Goal: Transaction & Acquisition: Purchase product/service

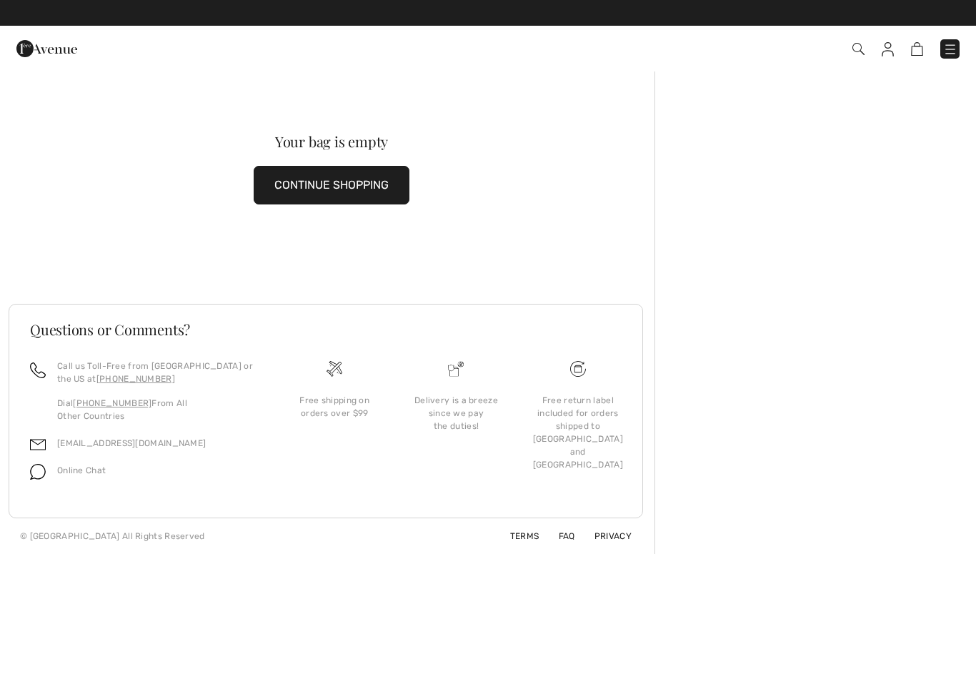
click at [913, 56] on link at bounding box center [917, 48] width 12 height 17
click at [384, 200] on button "CONTINUE SHOPPING" at bounding box center [332, 185] width 156 height 39
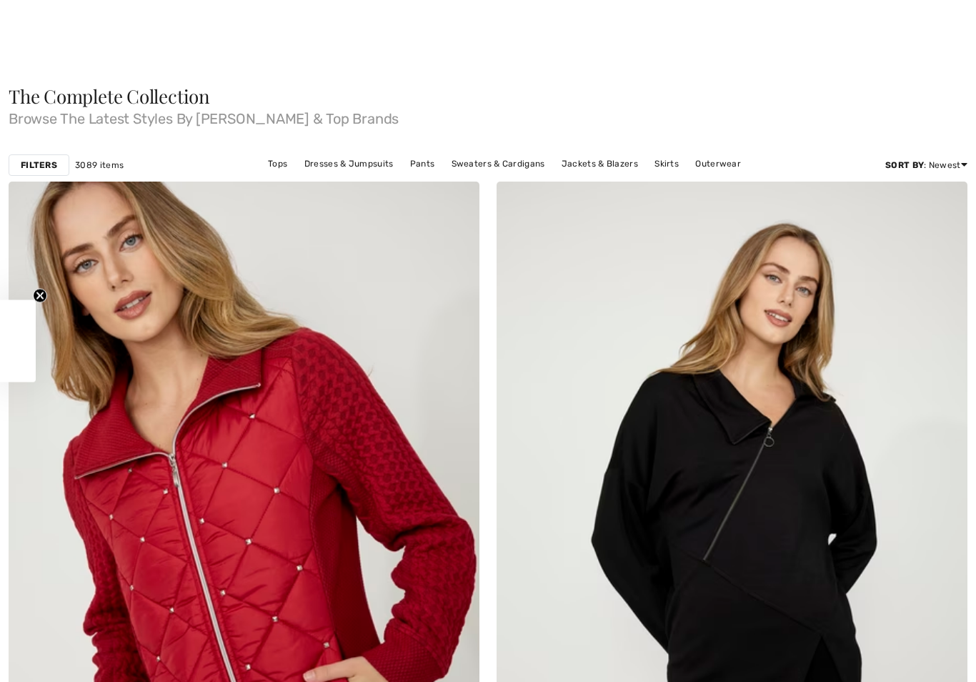
checkbox input "true"
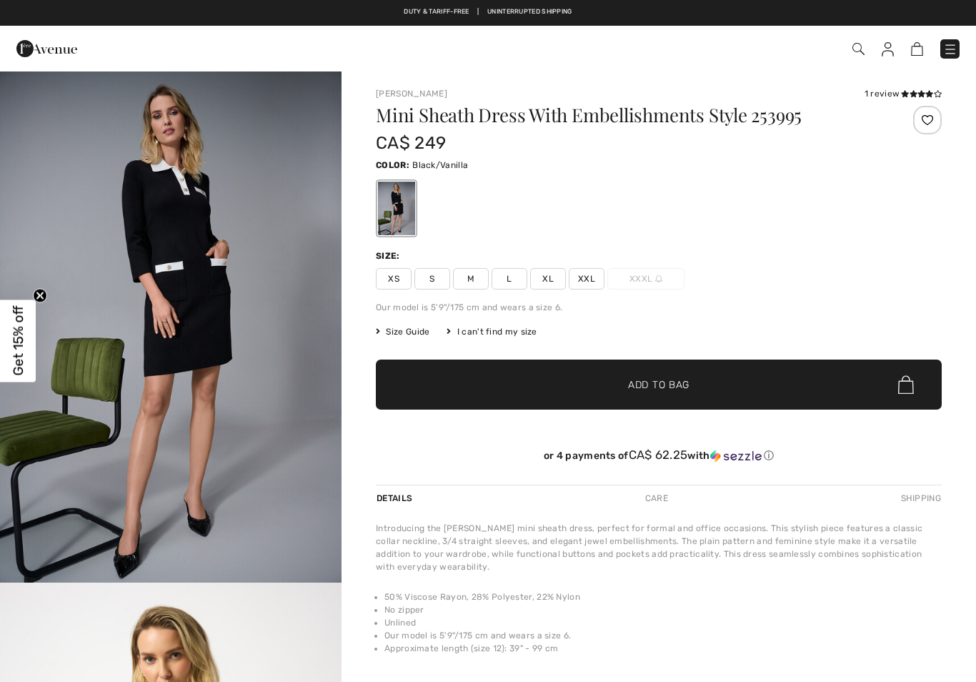
checkbox input "true"
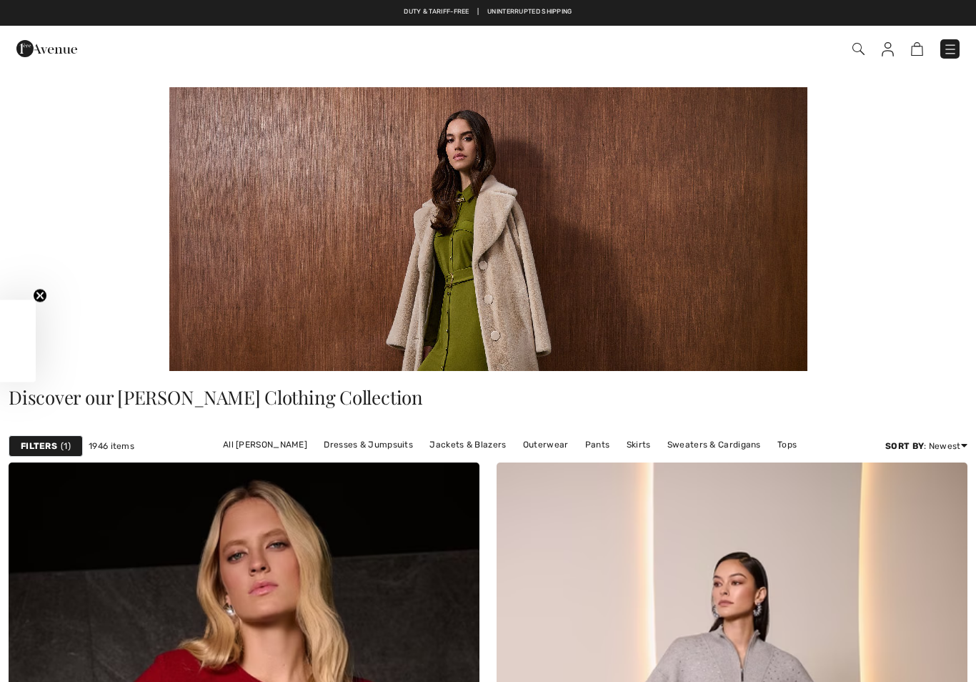
checkbox input "true"
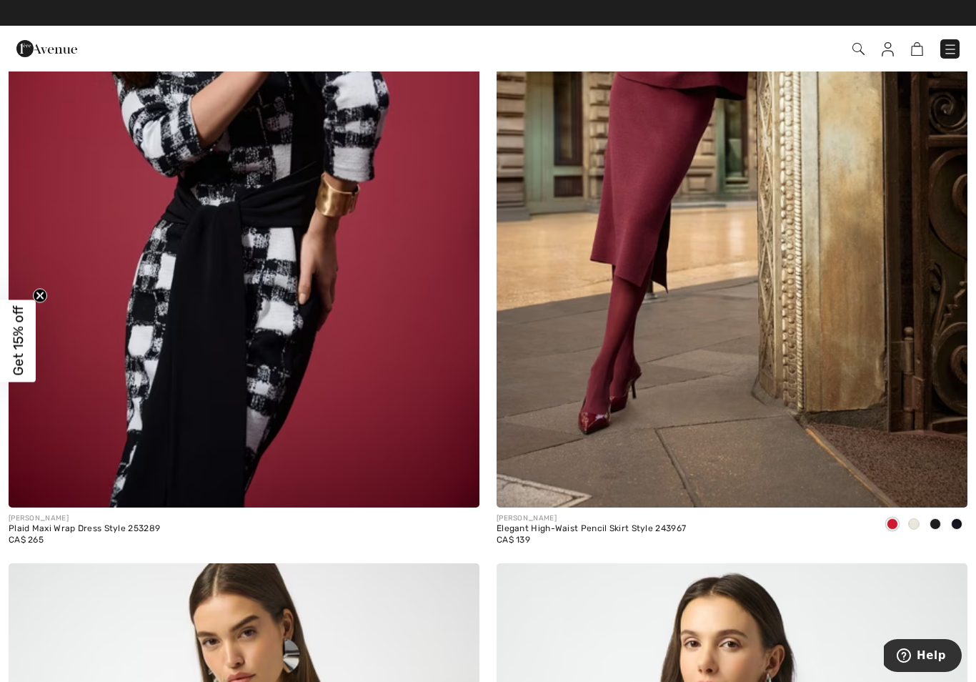
scroll to position [3711, 0]
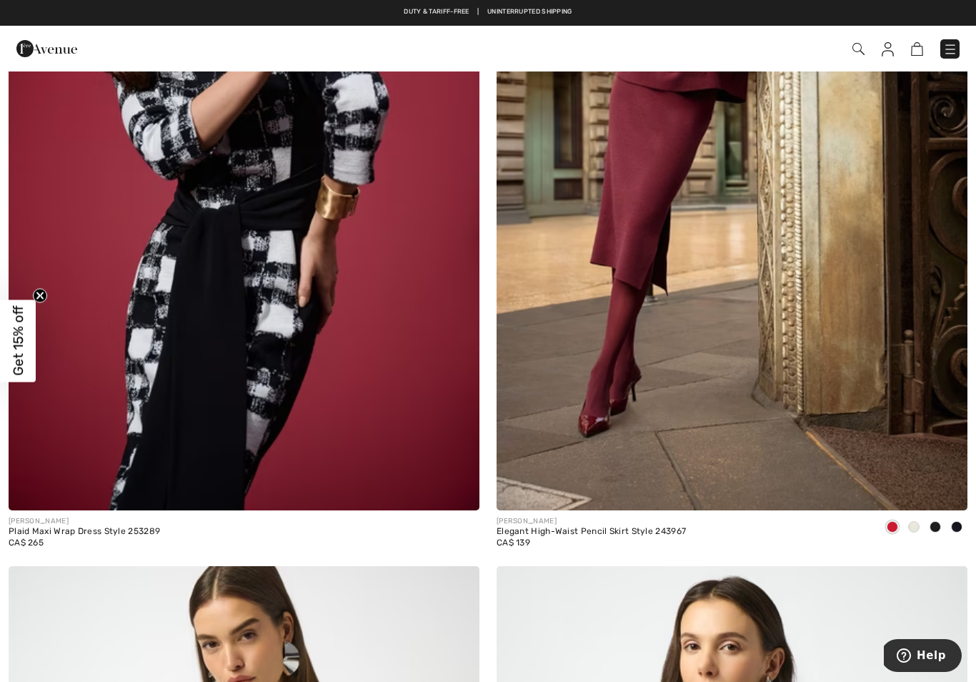
click at [881, 56] on span at bounding box center [690, 48] width 542 height 19
click at [882, 54] on img at bounding box center [888, 49] width 12 height 14
checkbox input "true"
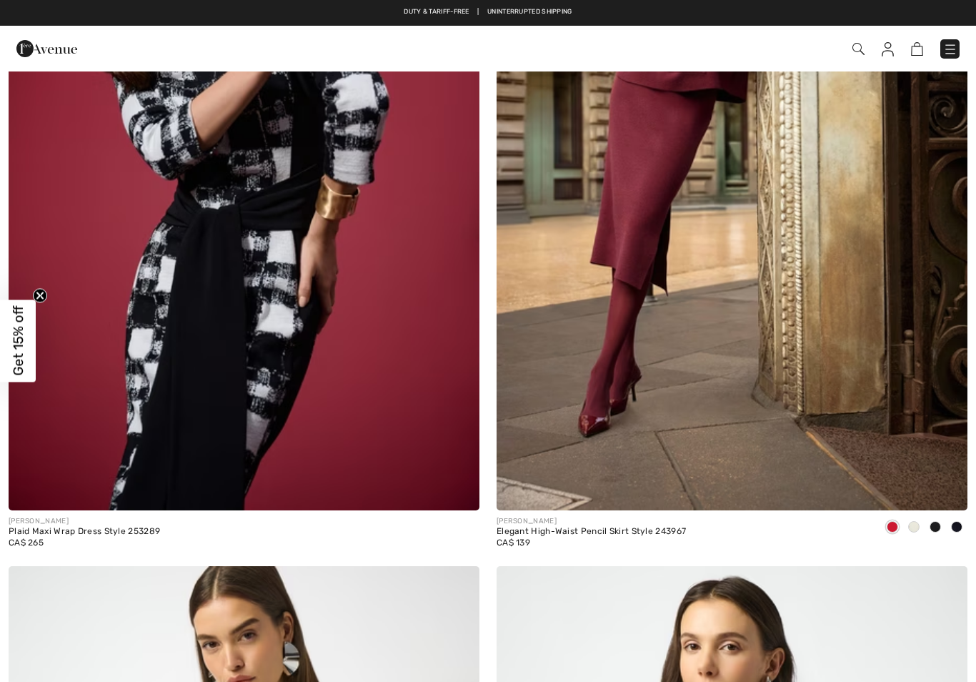
checkbox input "true"
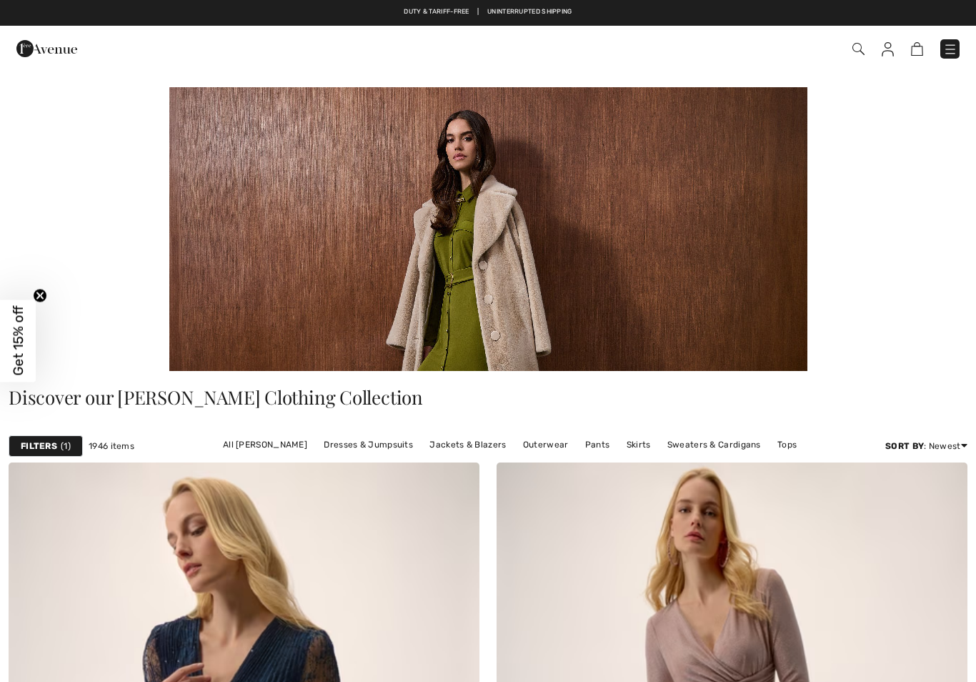
checkbox input "true"
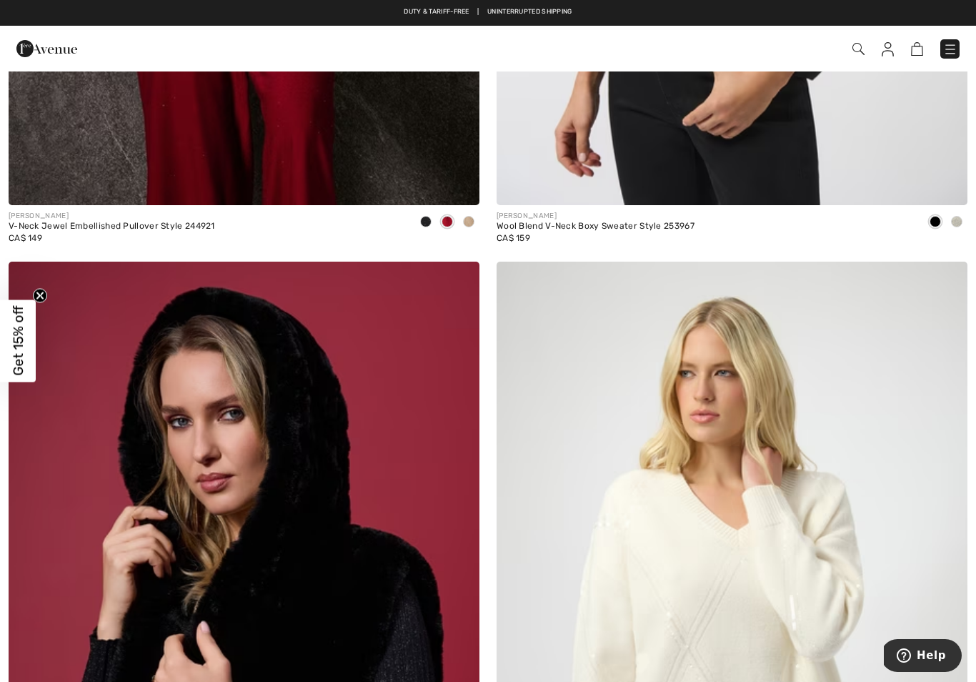
click at [951, 47] on img at bounding box center [951, 49] width 14 height 14
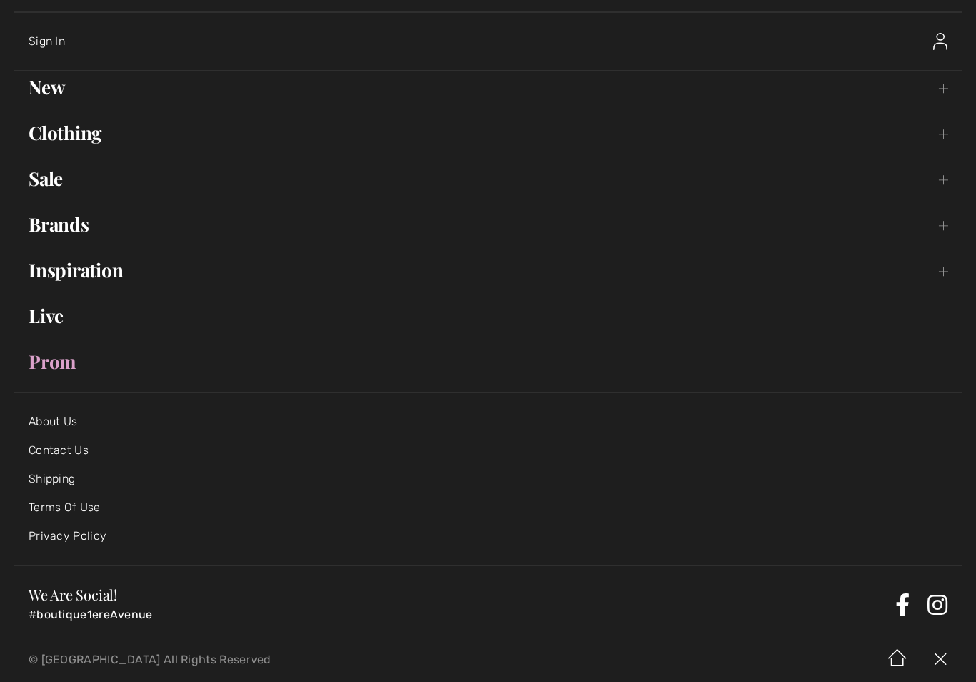
scroll to position [54, 0]
click at [55, 182] on link "Sale Toggle submenu" at bounding box center [488, 177] width 948 height 31
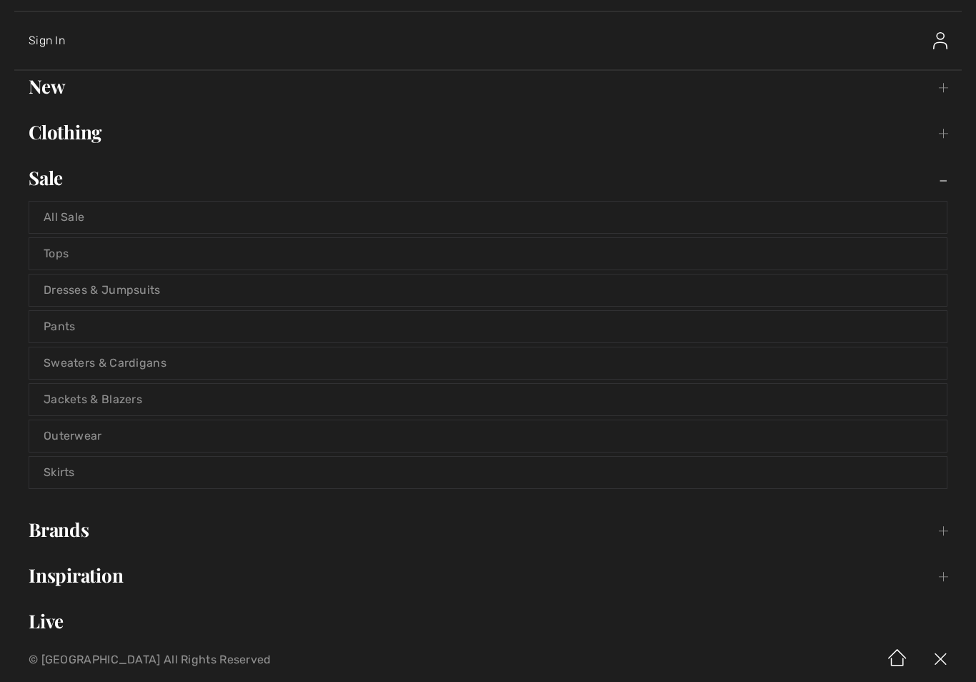
click at [119, 404] on link "Jackets & Blazers" at bounding box center [488, 399] width 918 height 31
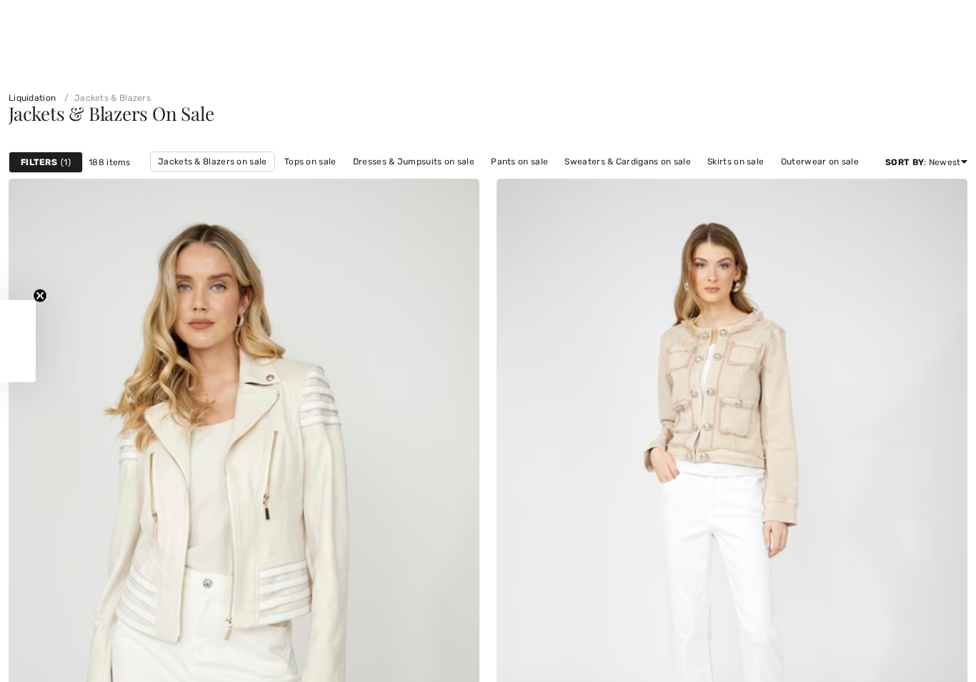
checkbox input "true"
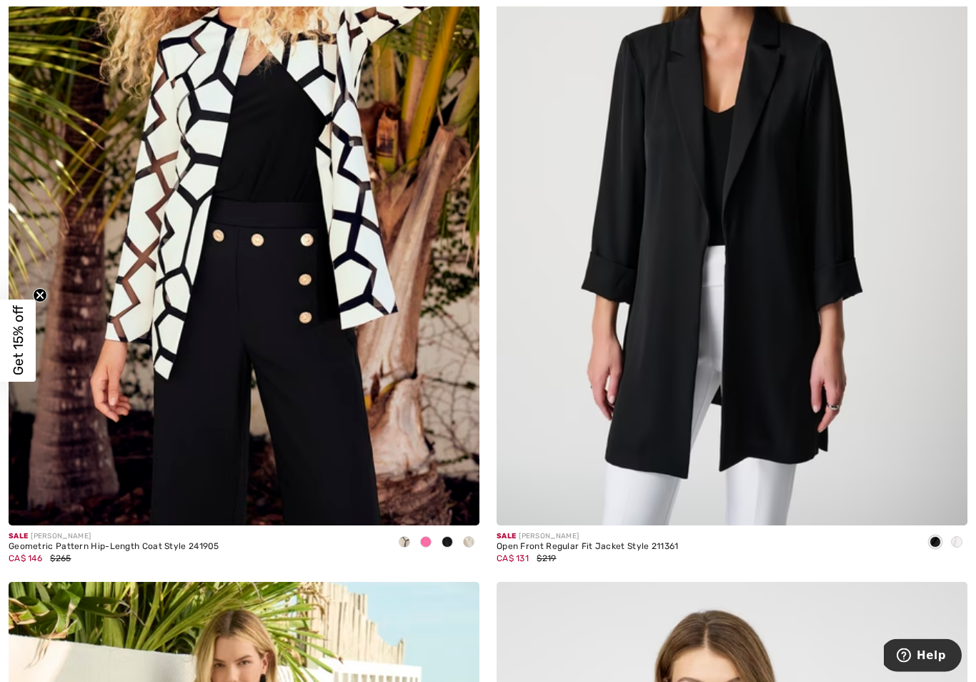
scroll to position [9853, 0]
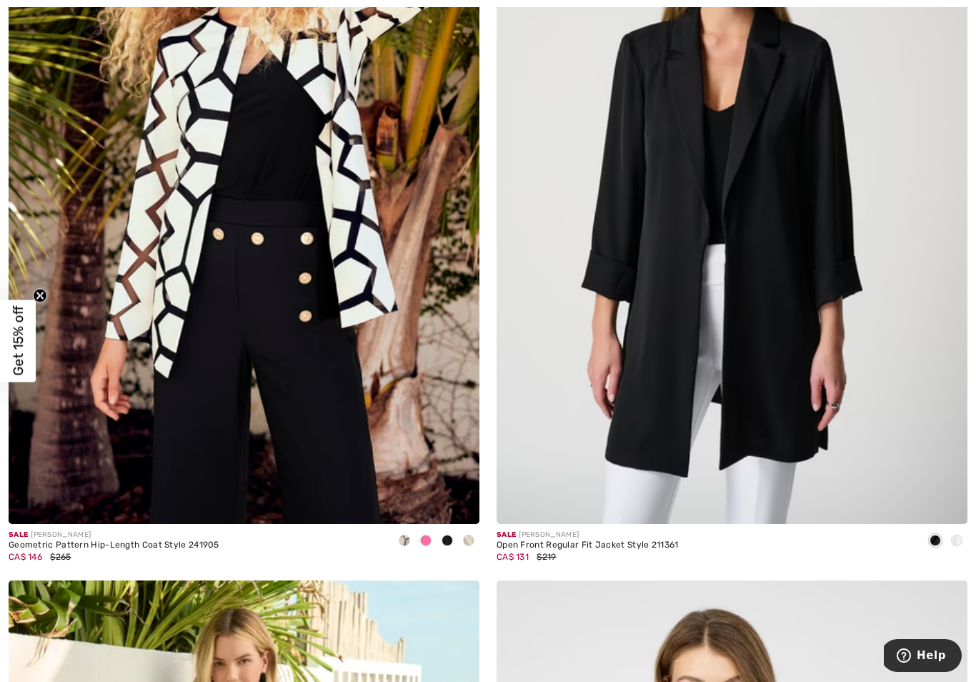
click at [389, 421] on img at bounding box center [244, 170] width 471 height 707
click at [394, 396] on img at bounding box center [244, 170] width 471 height 707
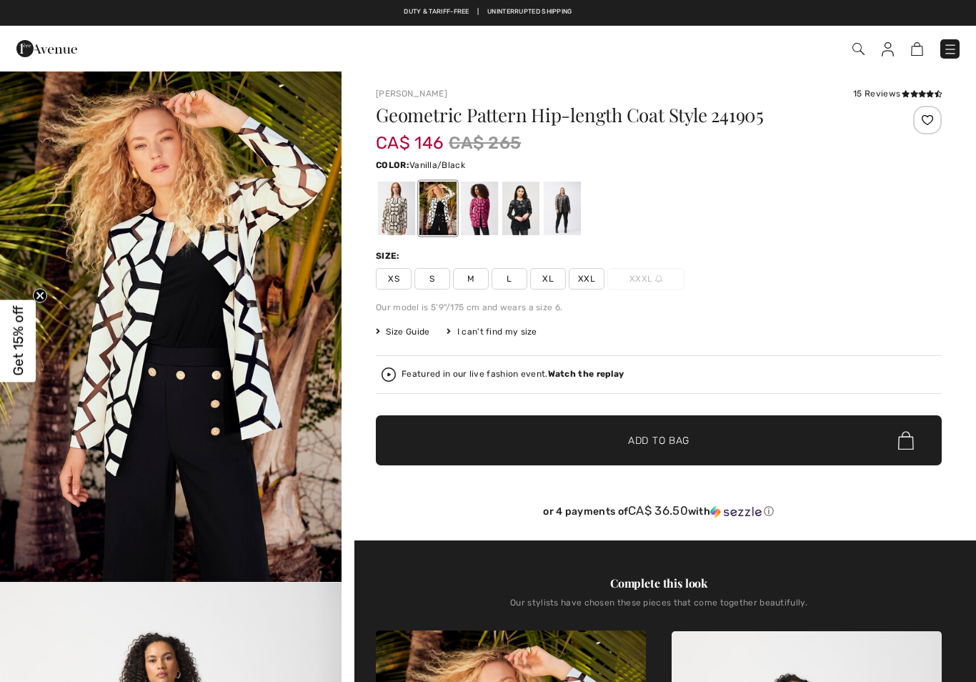
click at [427, 286] on span "S" at bounding box center [433, 278] width 36 height 21
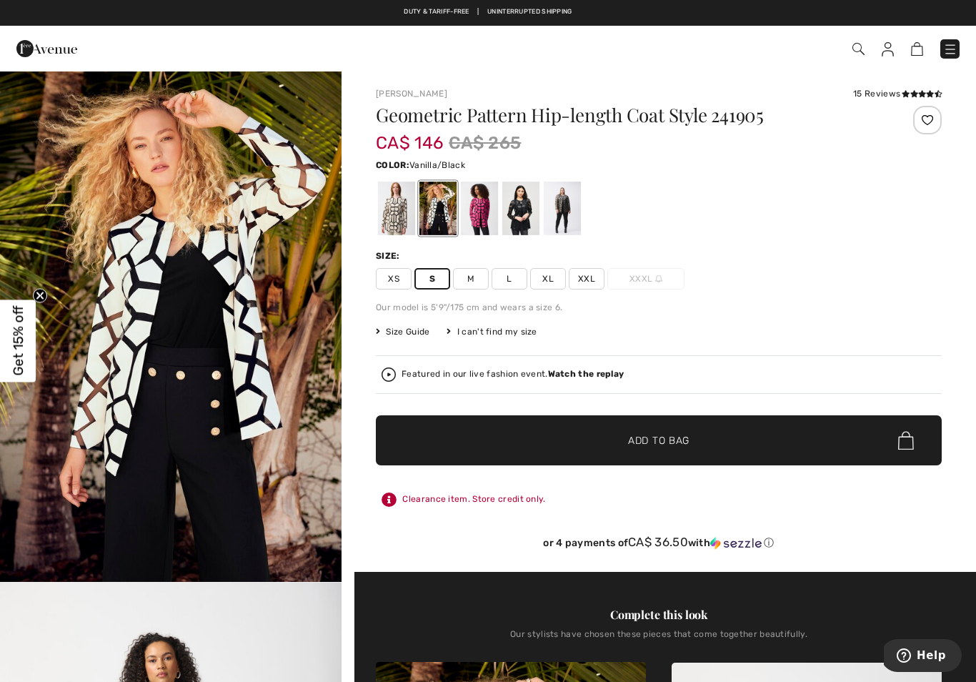
click at [674, 443] on span "Add to Bag" at bounding box center [658, 440] width 61 height 15
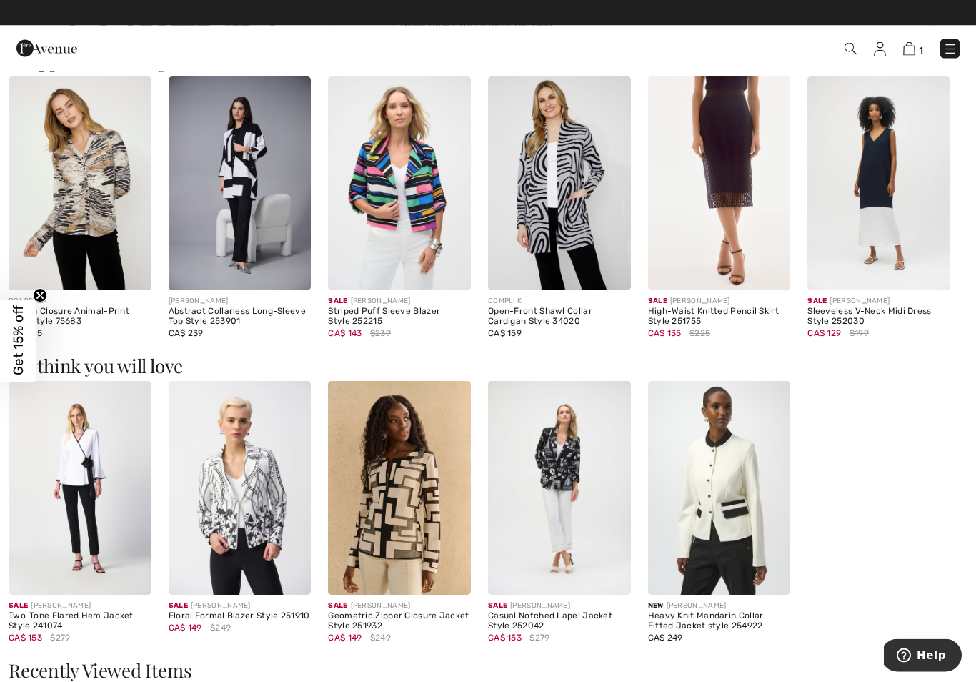
scroll to position [1403, 0]
click at [438, 498] on img at bounding box center [399, 488] width 143 height 214
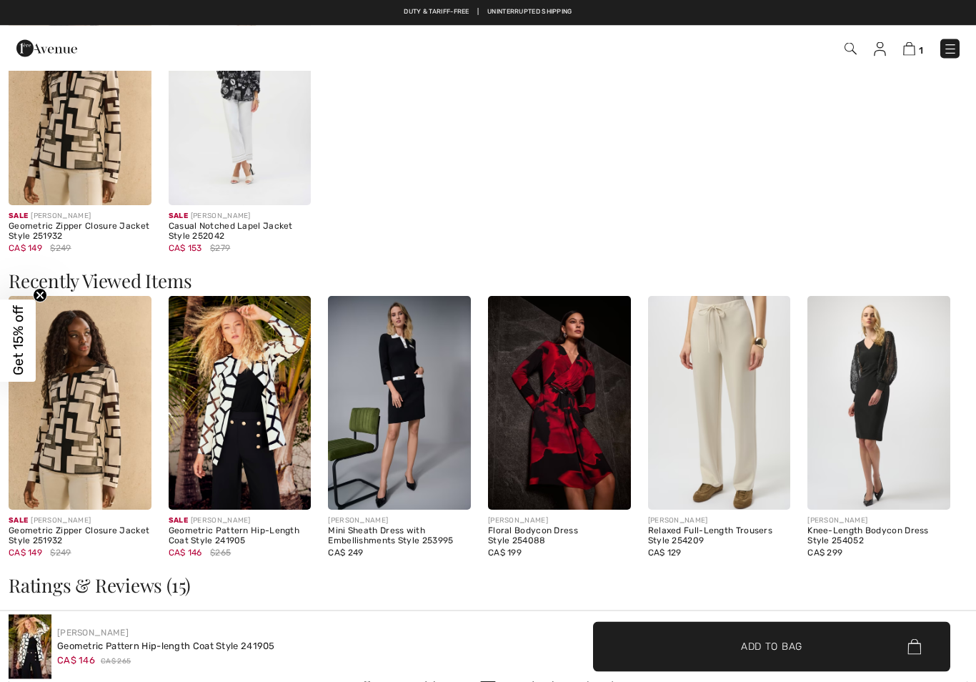
checkbox input "true"
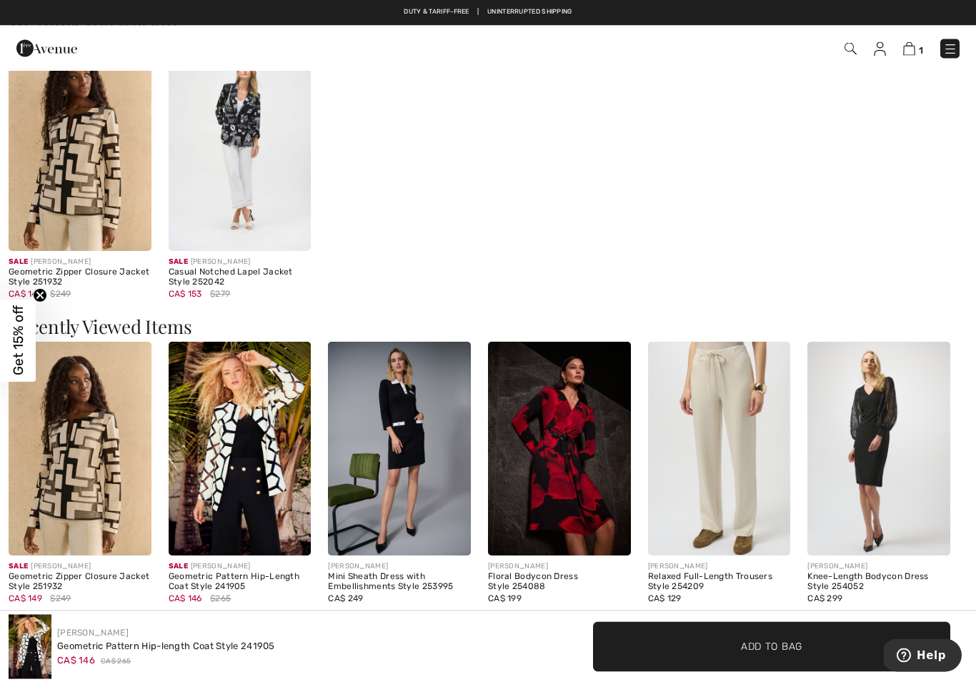
scroll to position [1718, 0]
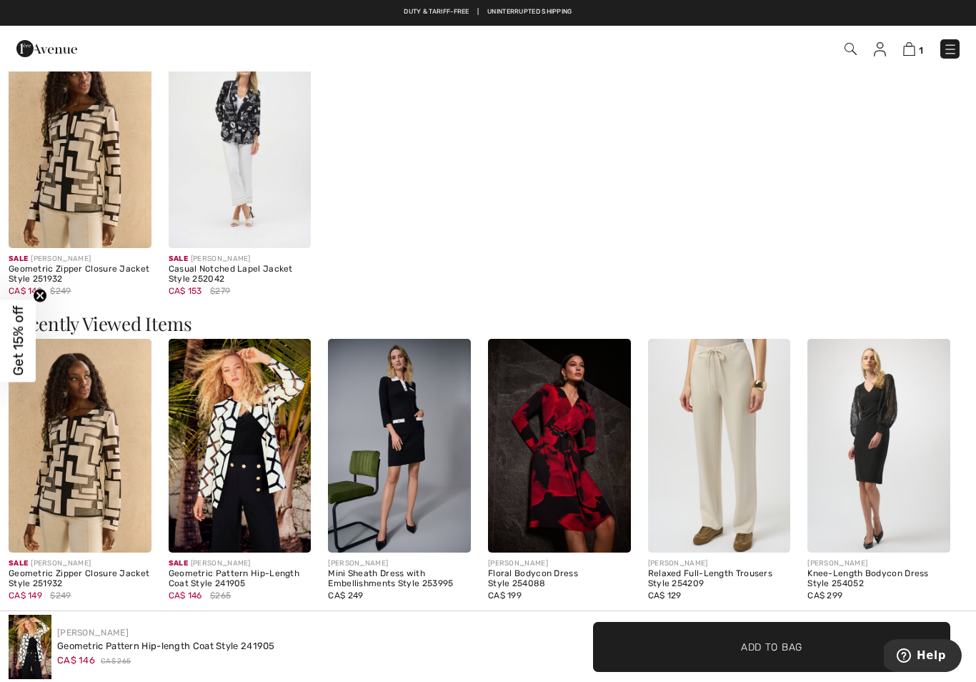
click at [307, 425] on img at bounding box center [240, 446] width 143 height 214
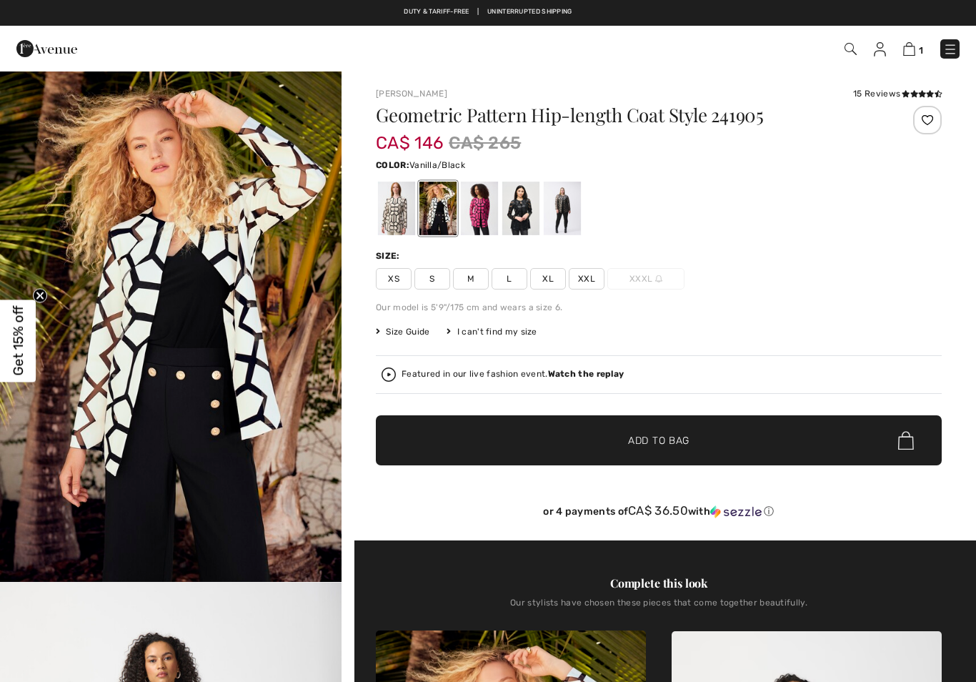
checkbox input "true"
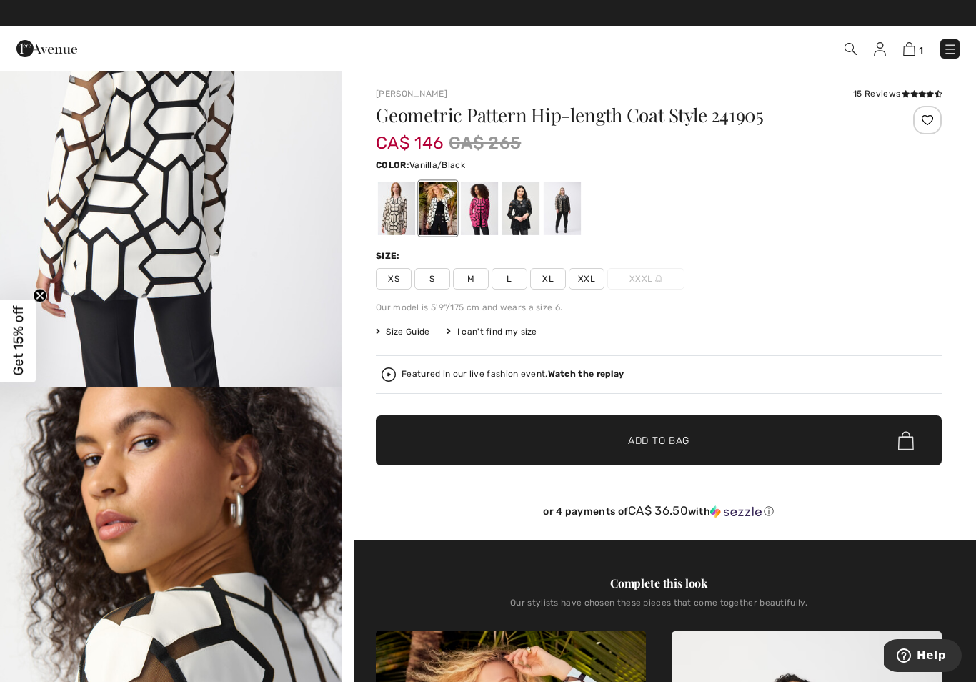
click at [952, 53] on img at bounding box center [951, 49] width 14 height 14
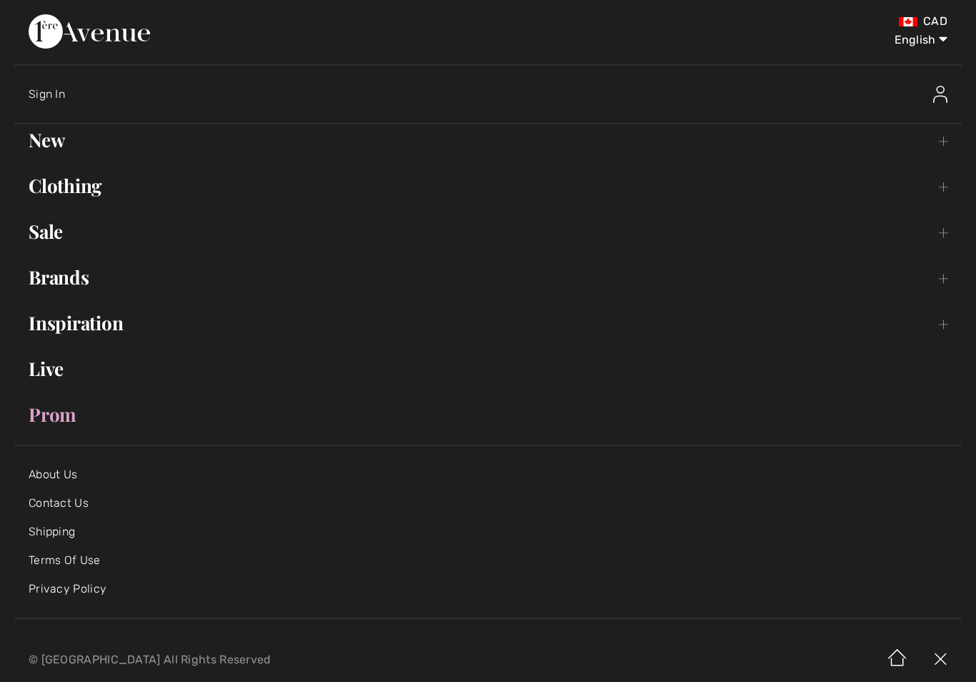
click at [99, 189] on link "Clothing Toggle submenu" at bounding box center [488, 185] width 948 height 31
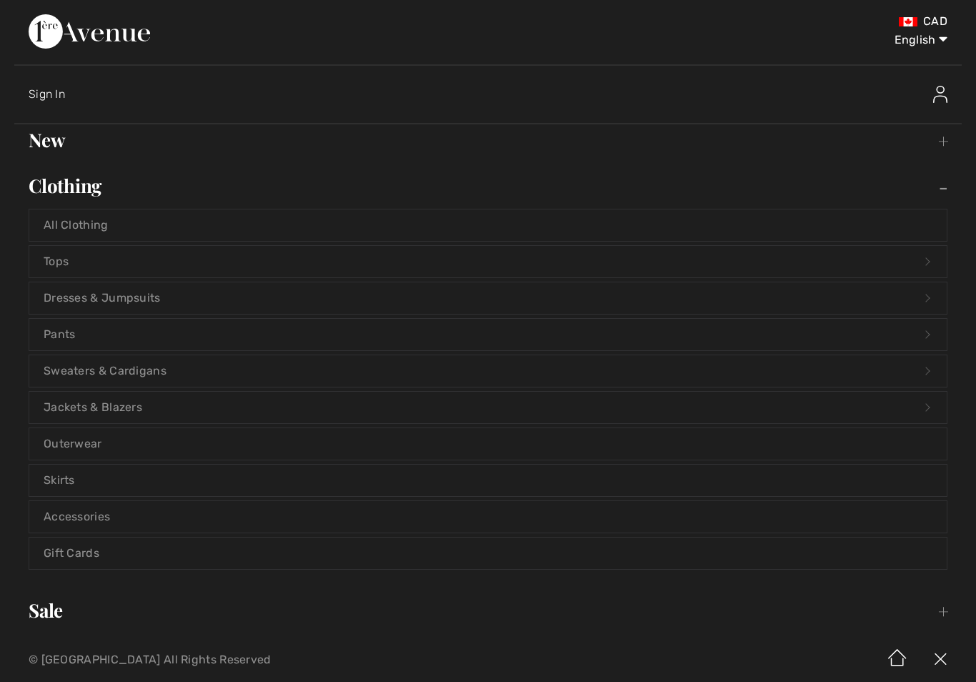
click at [145, 300] on link "Dresses & Jumpsuits Open submenu" at bounding box center [488, 297] width 918 height 31
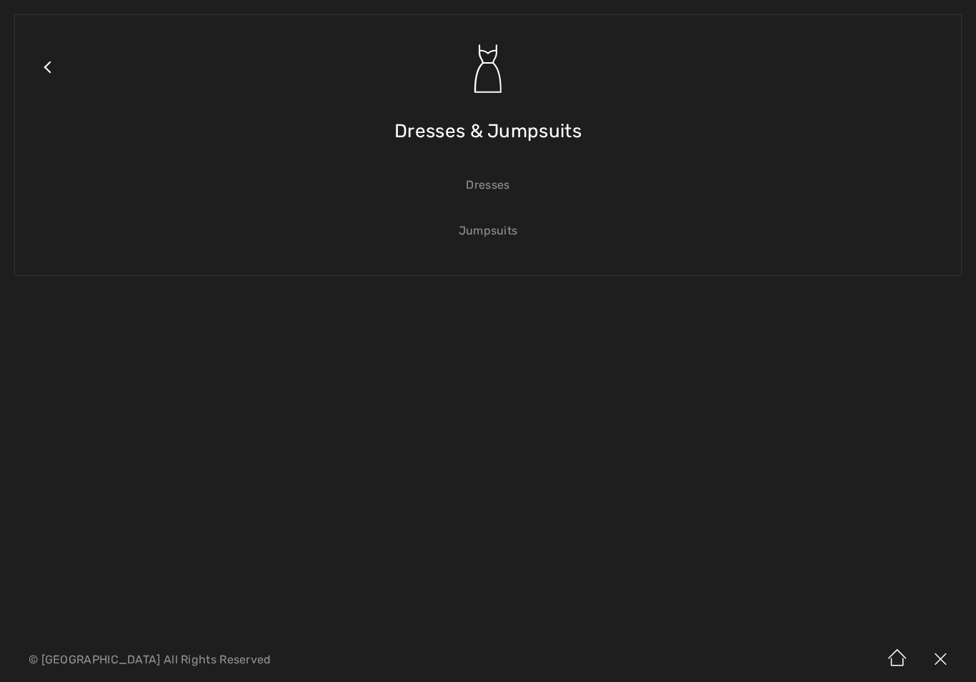
click at [489, 186] on link "Dresses" at bounding box center [488, 184] width 918 height 31
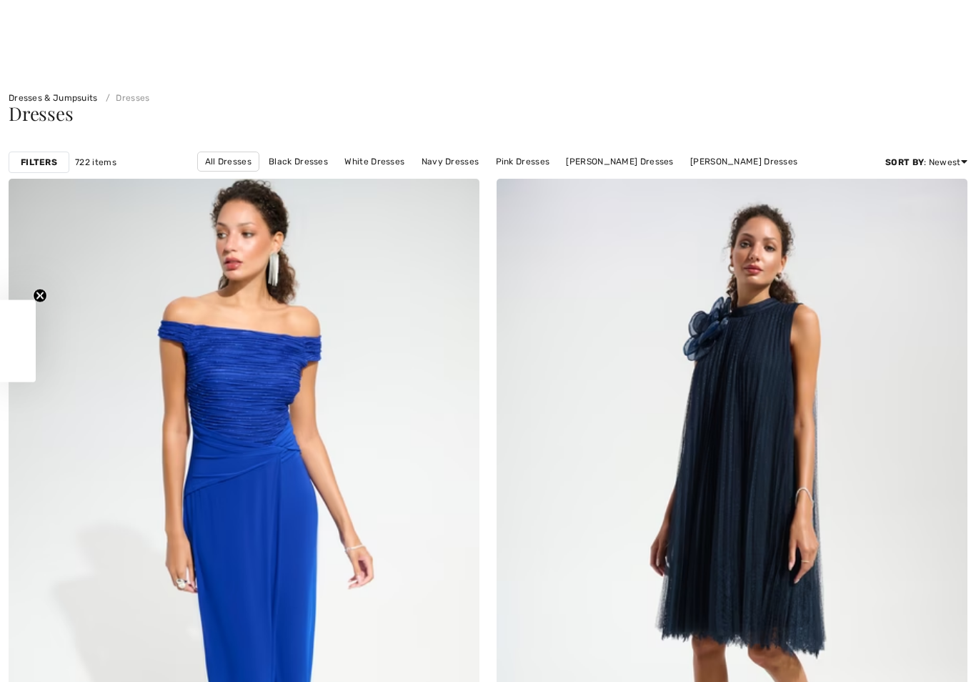
scroll to position [571, 0]
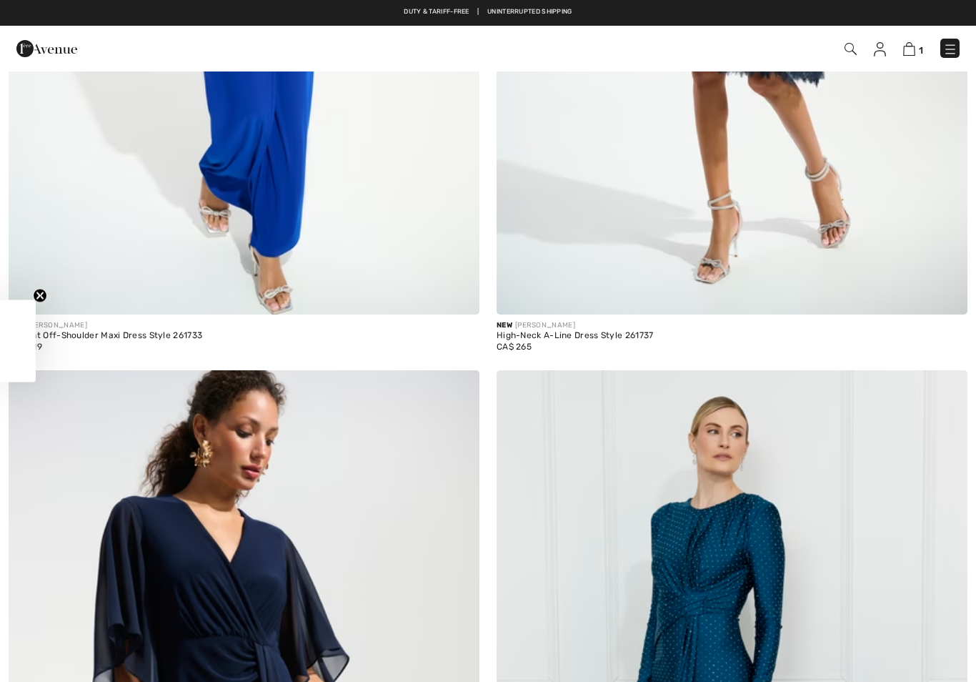
checkbox input "true"
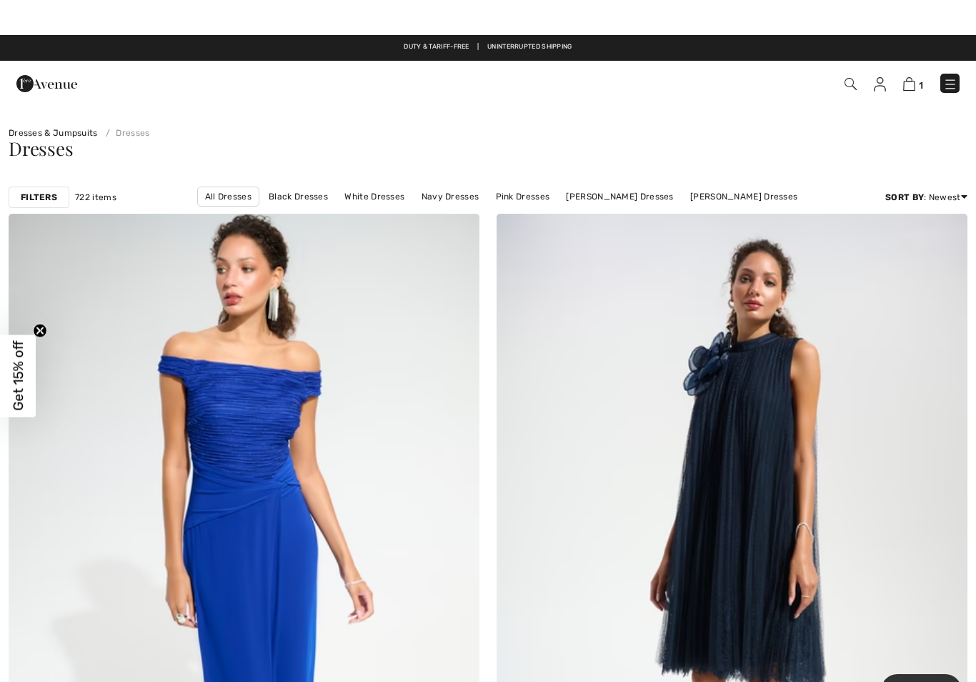
scroll to position [0, 0]
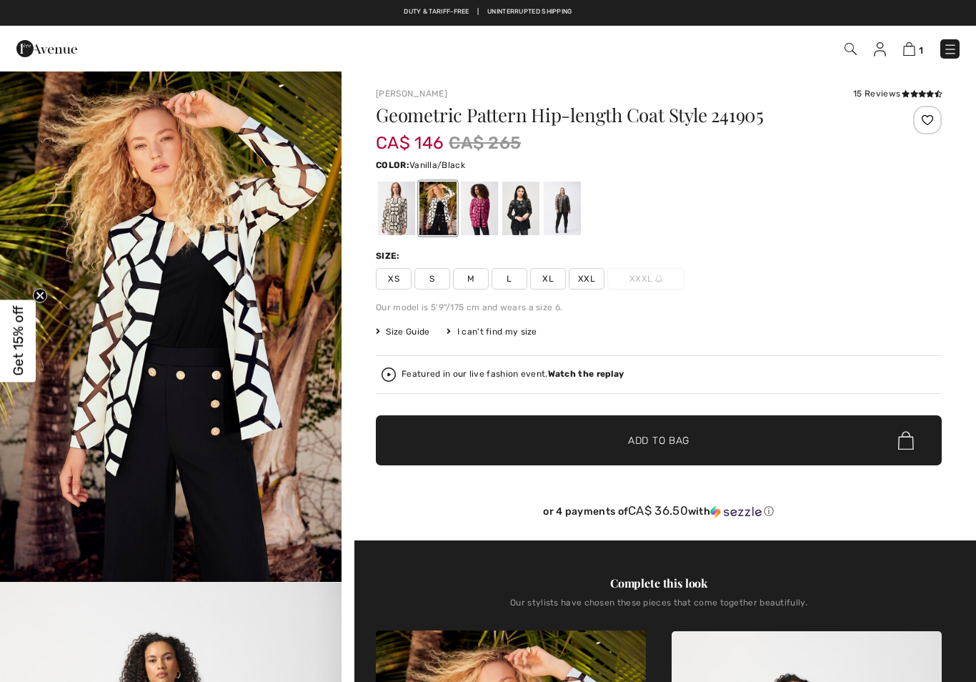
checkbox input "true"
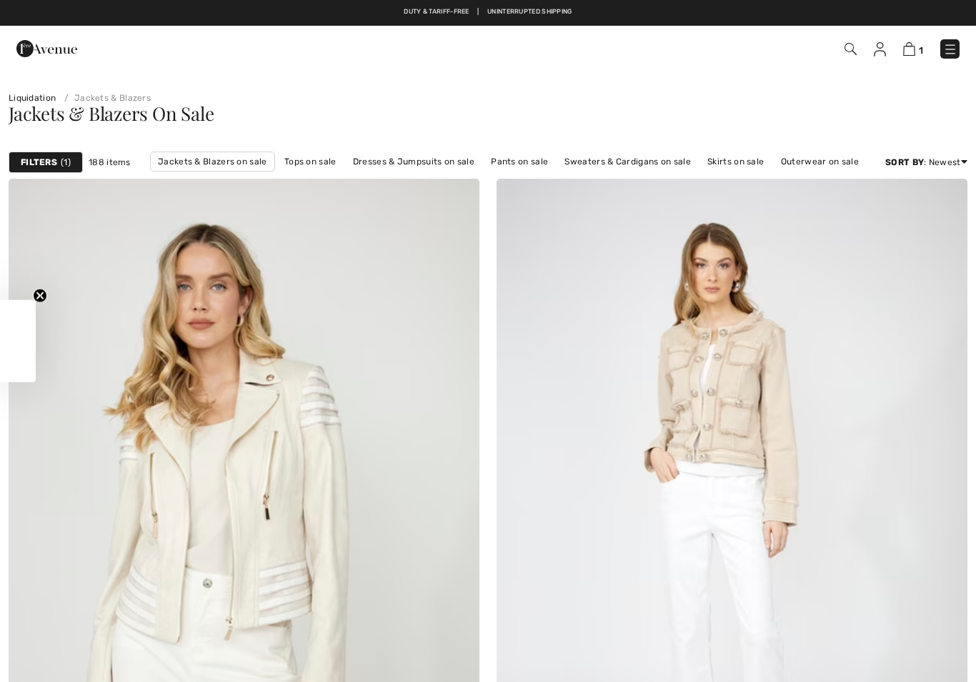
checkbox input "true"
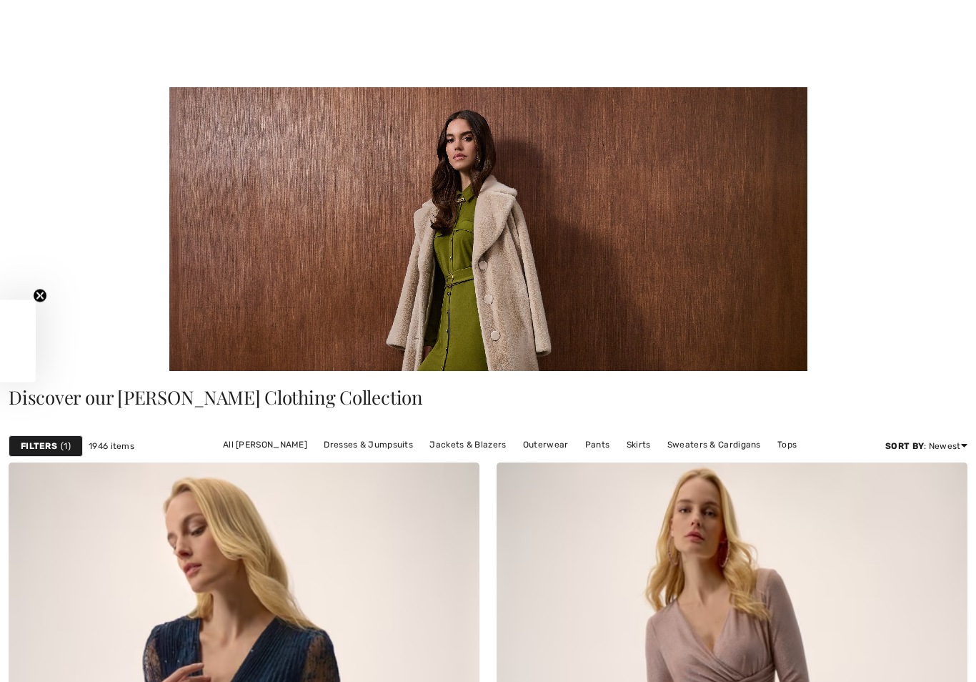
checkbox input "true"
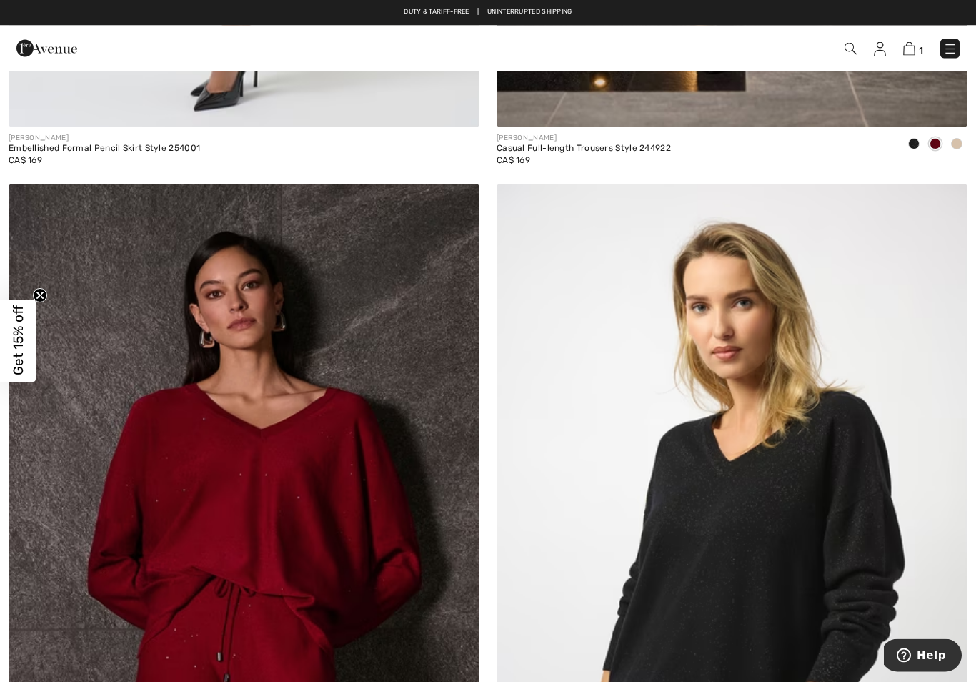
scroll to position [12800, 0]
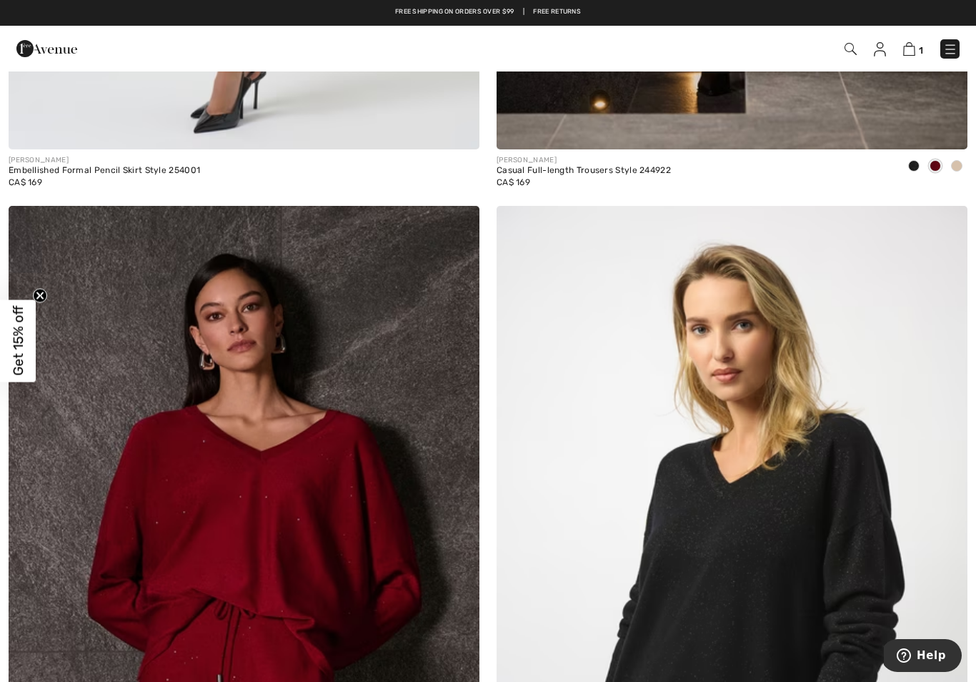
click at [949, 54] on img at bounding box center [951, 49] width 14 height 14
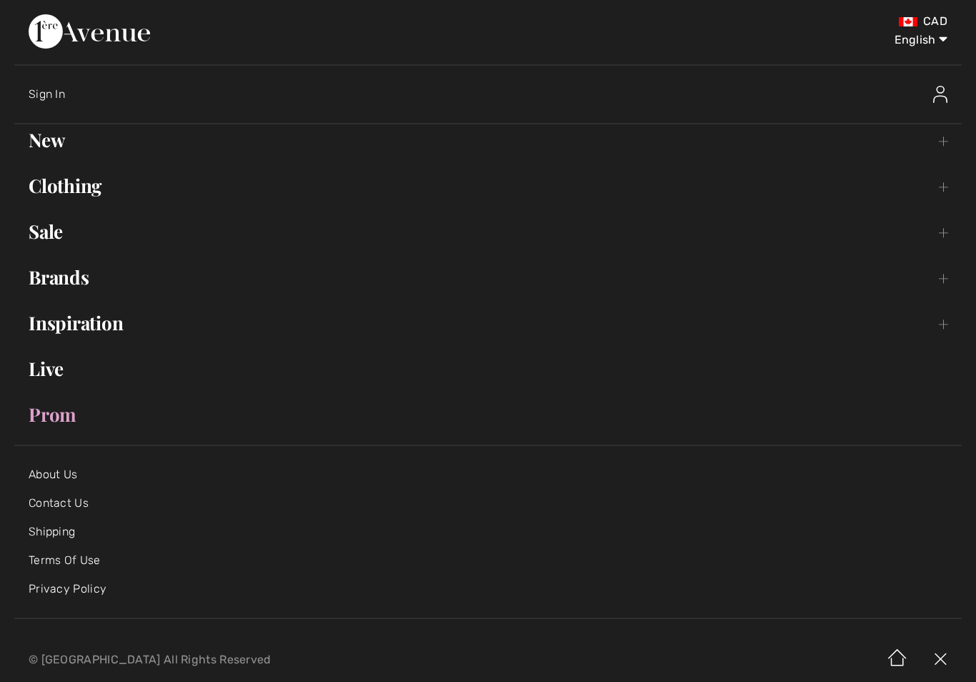
click at [61, 232] on link "Sale Toggle submenu" at bounding box center [488, 231] width 948 height 31
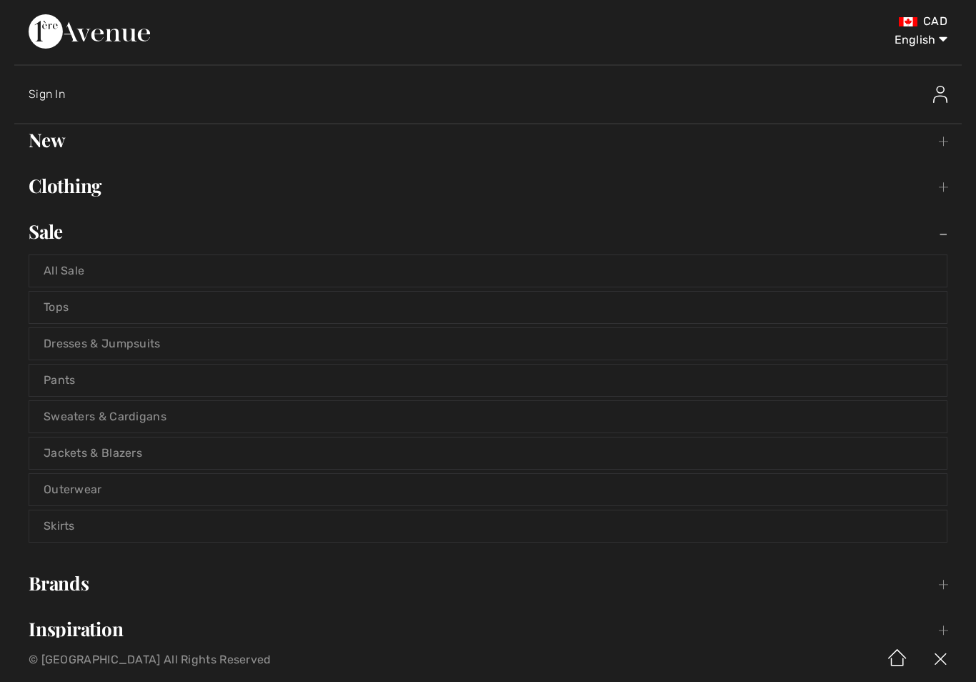
click at [150, 340] on link "Dresses & Jumpsuits" at bounding box center [488, 343] width 918 height 31
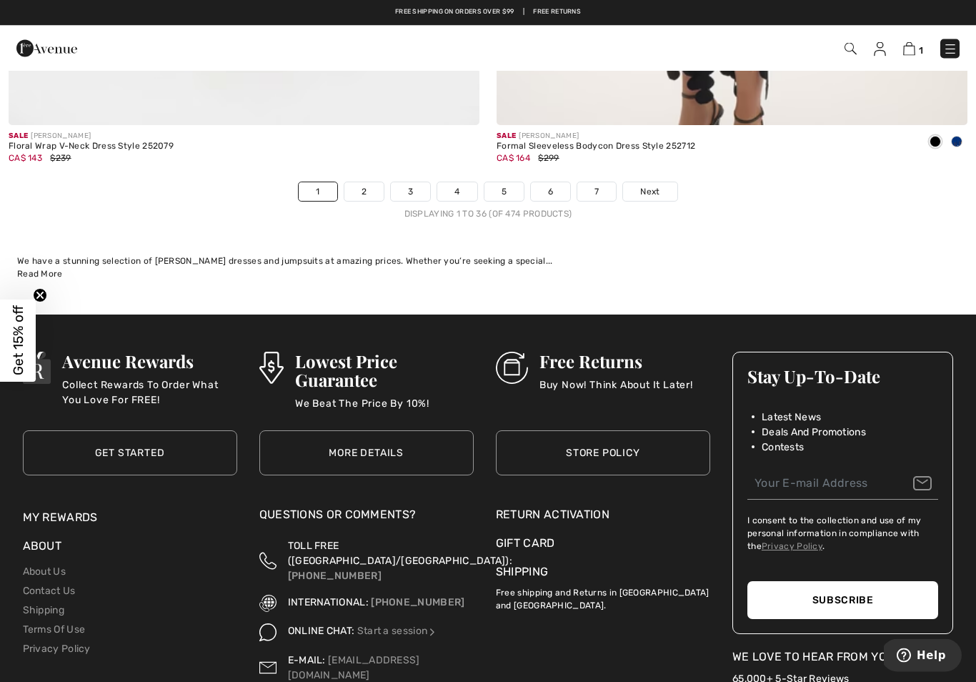
scroll to position [14010, 0]
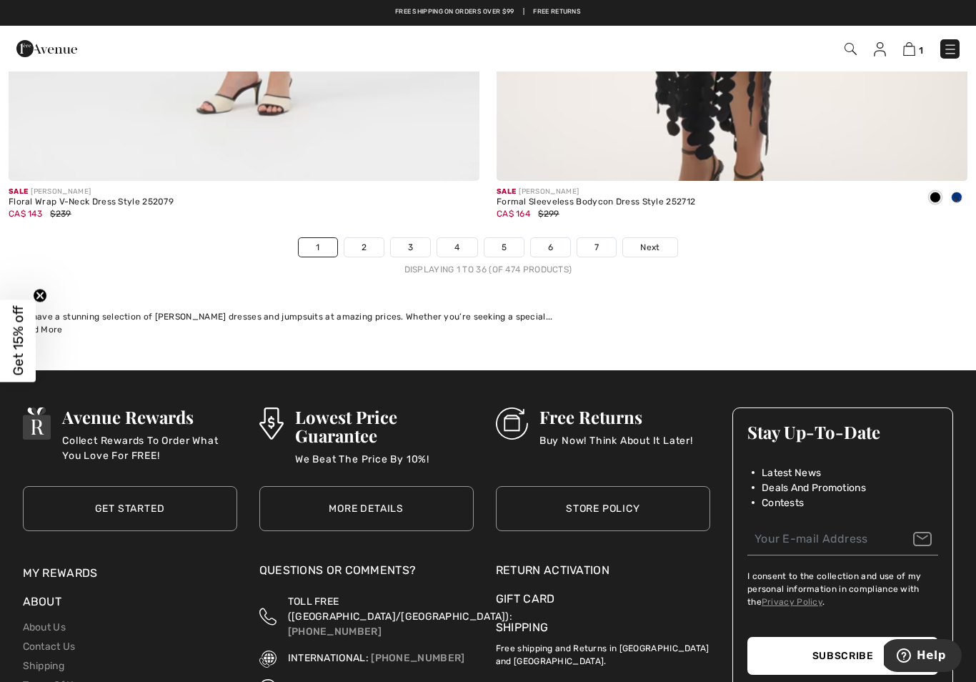
click at [612, 407] on h3 "Free Returns" at bounding box center [617, 416] width 154 height 19
click at [357, 238] on link "2" at bounding box center [364, 247] width 39 height 19
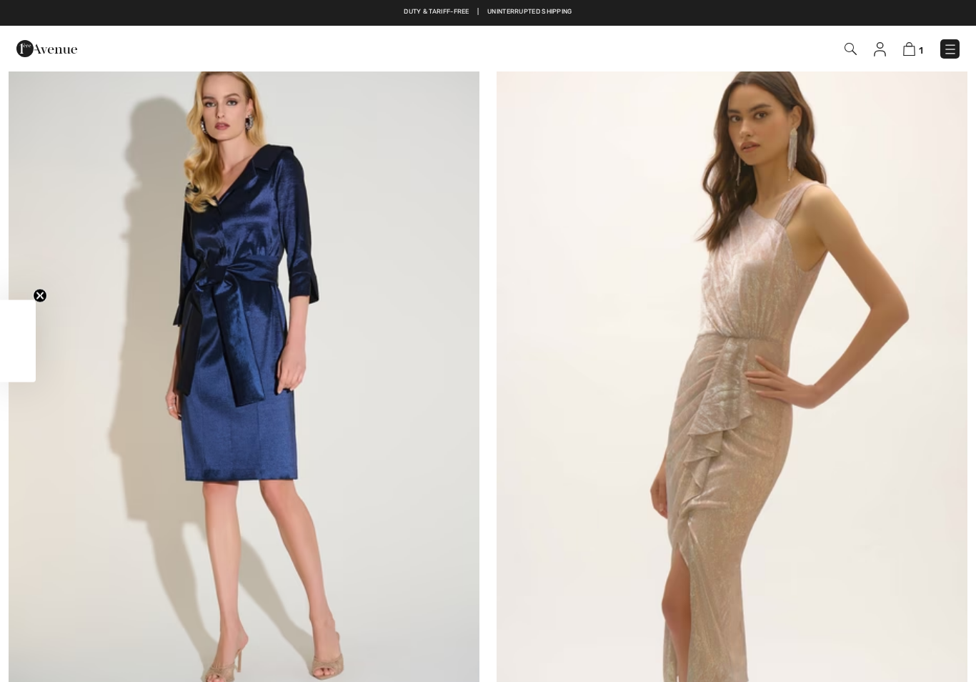
checkbox input "true"
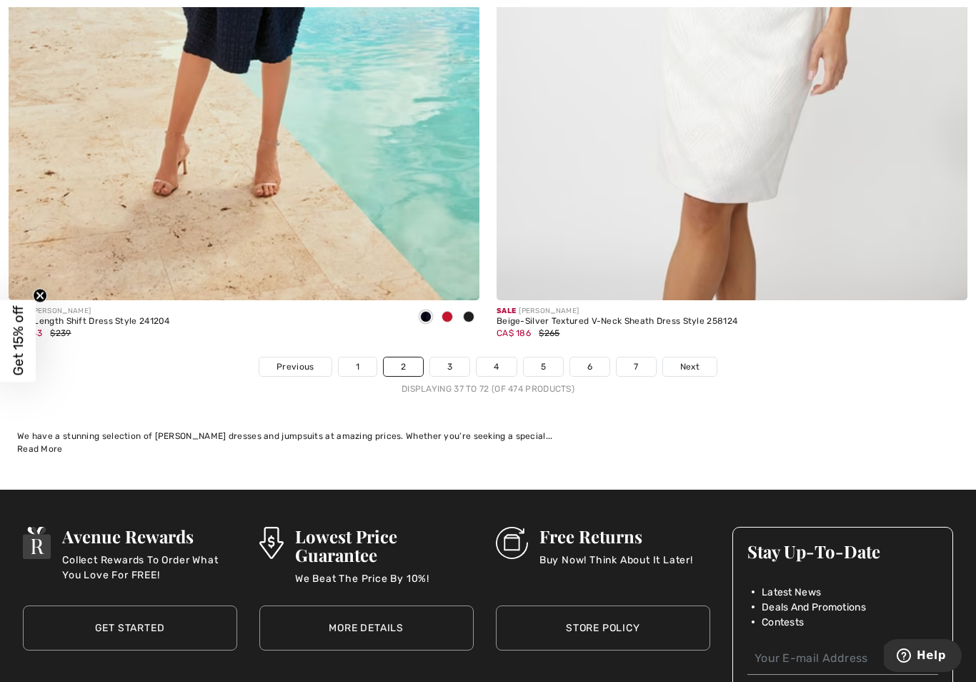
scroll to position [13891, 0]
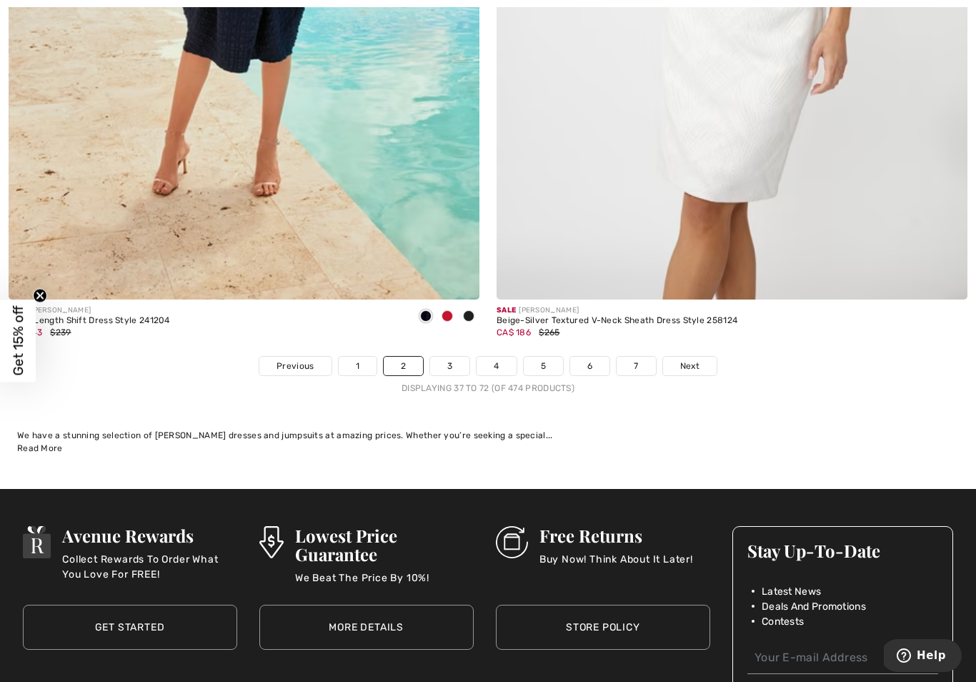
click at [446, 362] on link "3" at bounding box center [449, 366] width 39 height 19
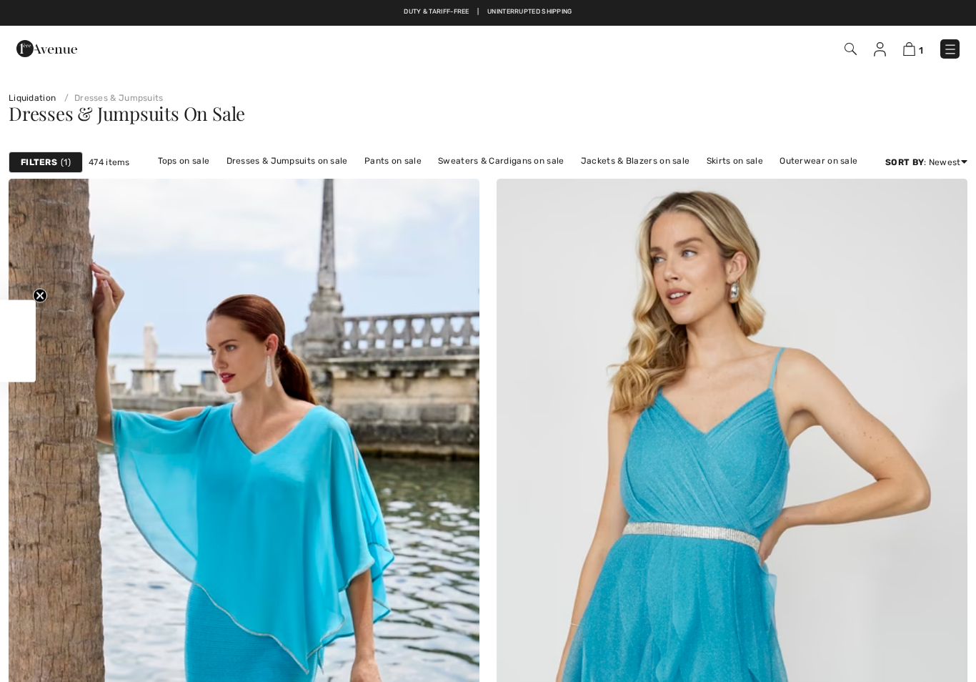
checkbox input "true"
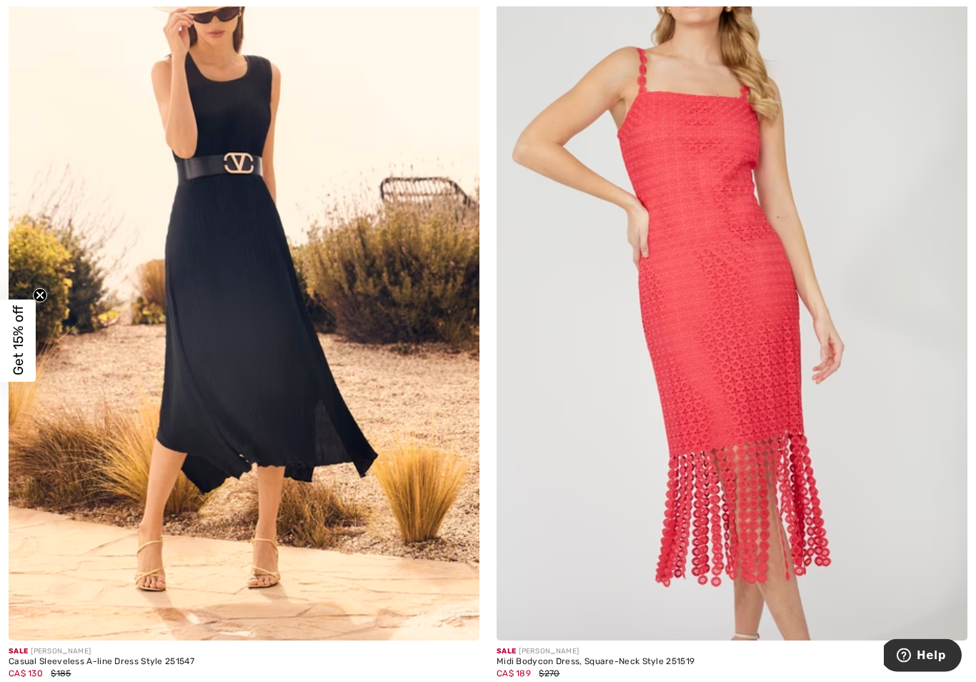
scroll to position [1008, 0]
click at [376, 468] on img at bounding box center [244, 287] width 471 height 707
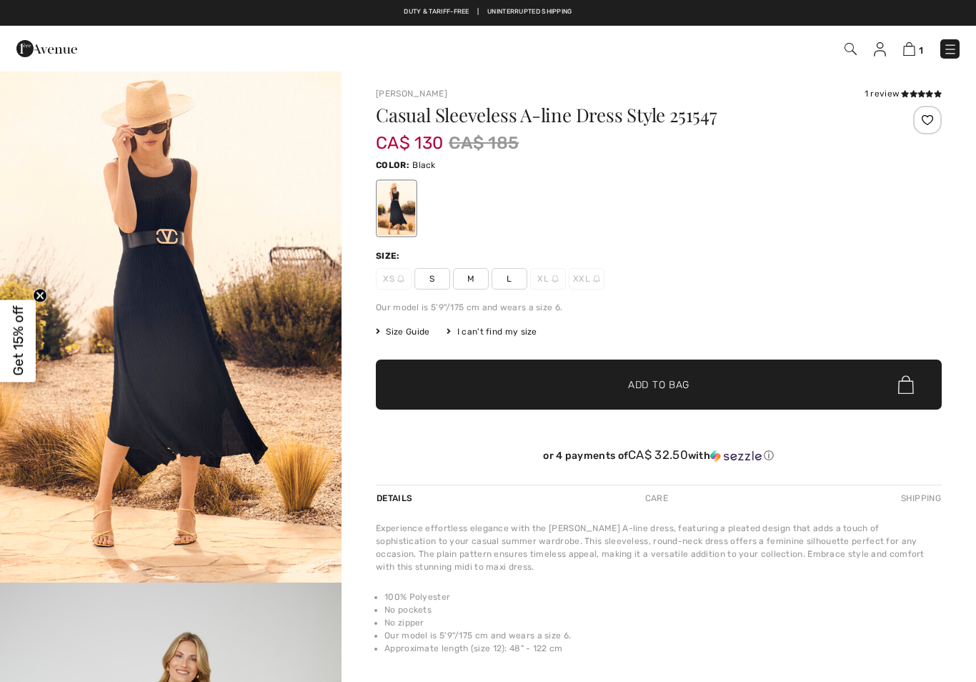
checkbox input "true"
click at [69, 7] on div "Free shipping on orders over $99 | Free Returns" at bounding box center [488, 19] width 976 height 24
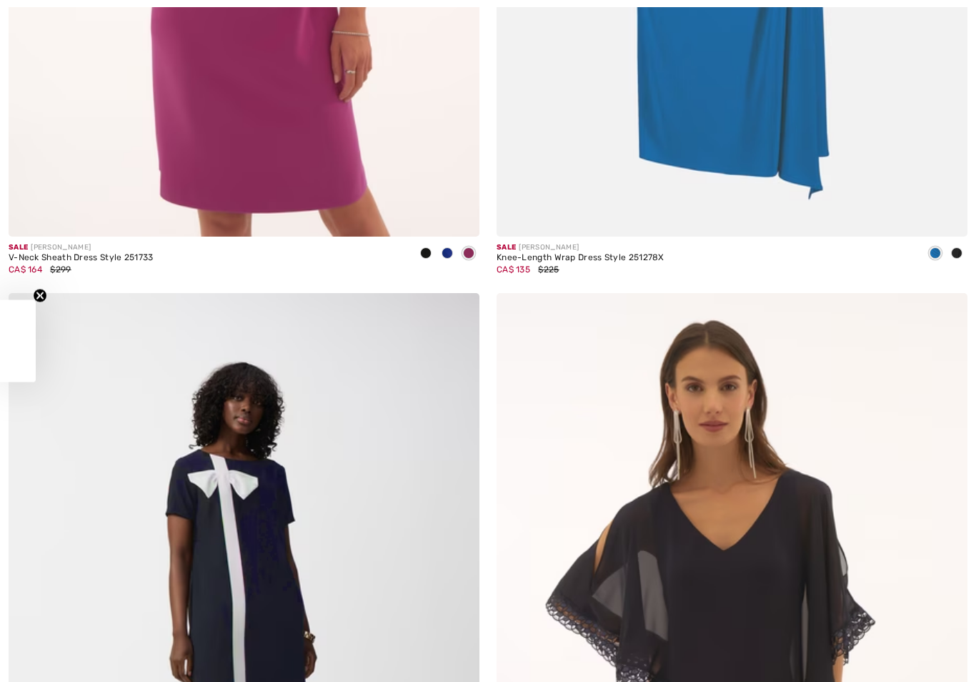
checkbox input "true"
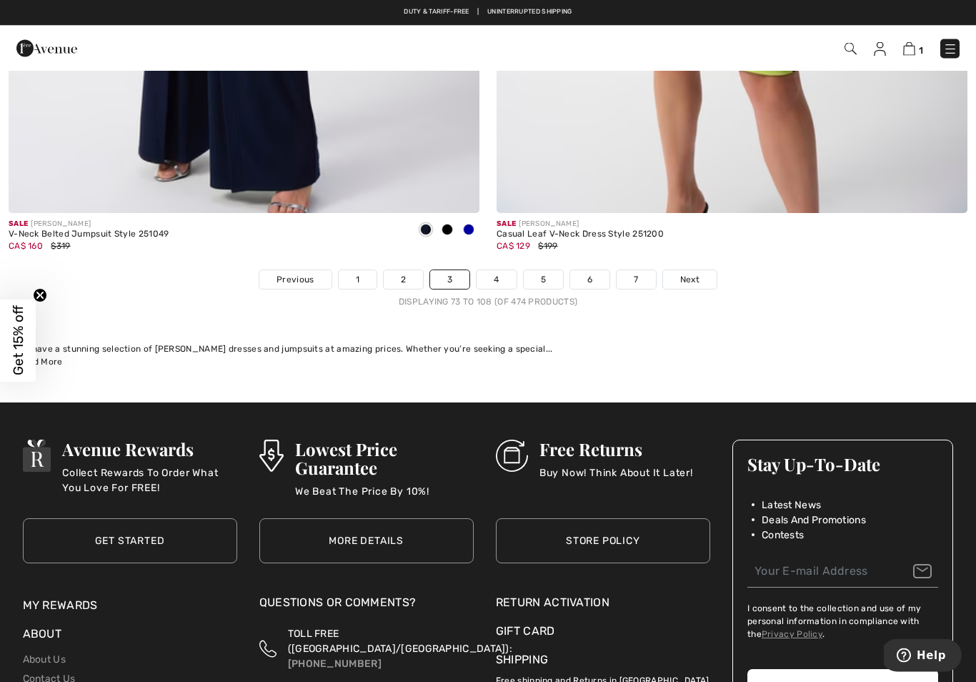
scroll to position [13888, 0]
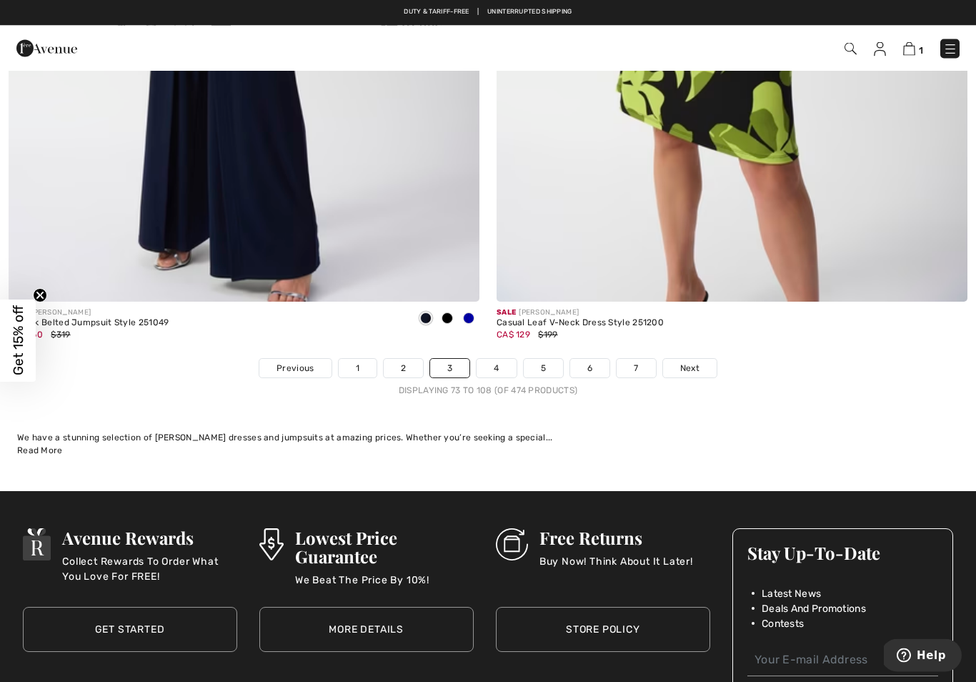
click at [498, 366] on link "4" at bounding box center [496, 369] width 39 height 19
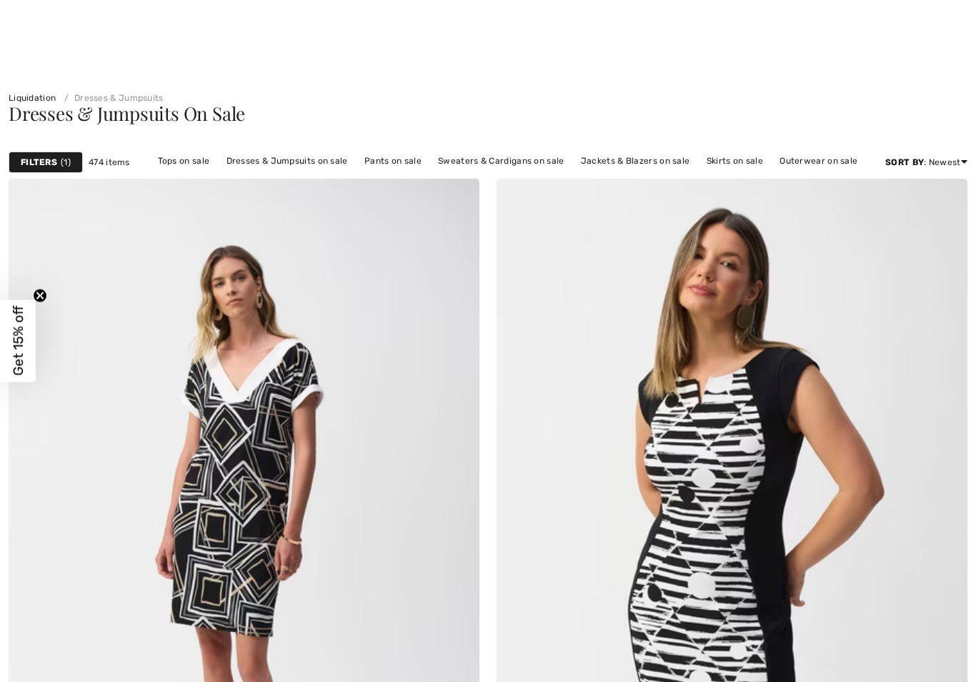
checkbox input "true"
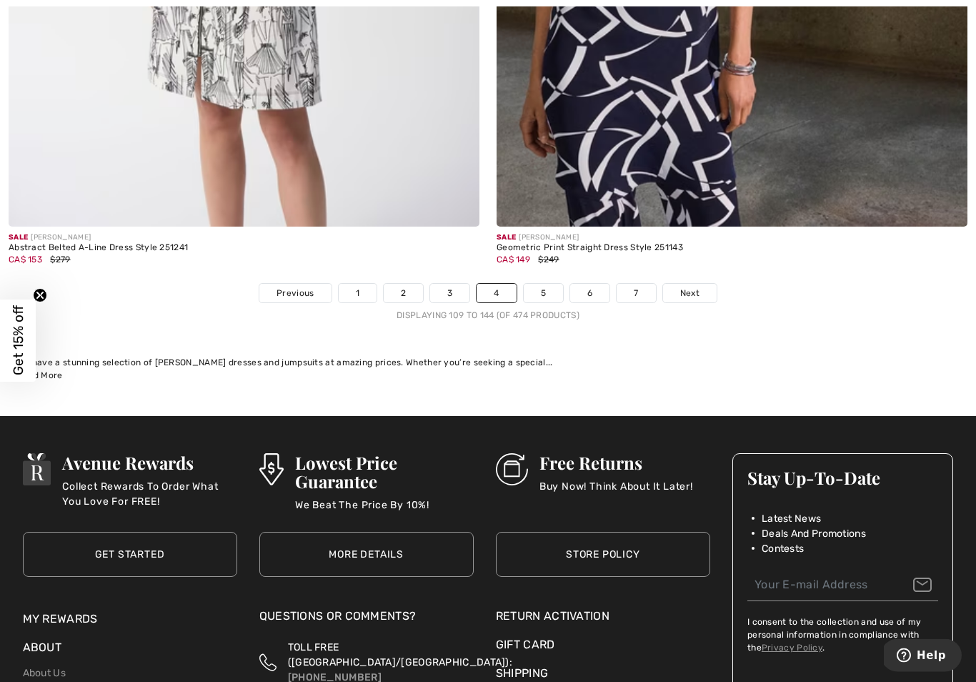
scroll to position [13964, 0]
click at [545, 292] on link "5" at bounding box center [543, 293] width 39 height 19
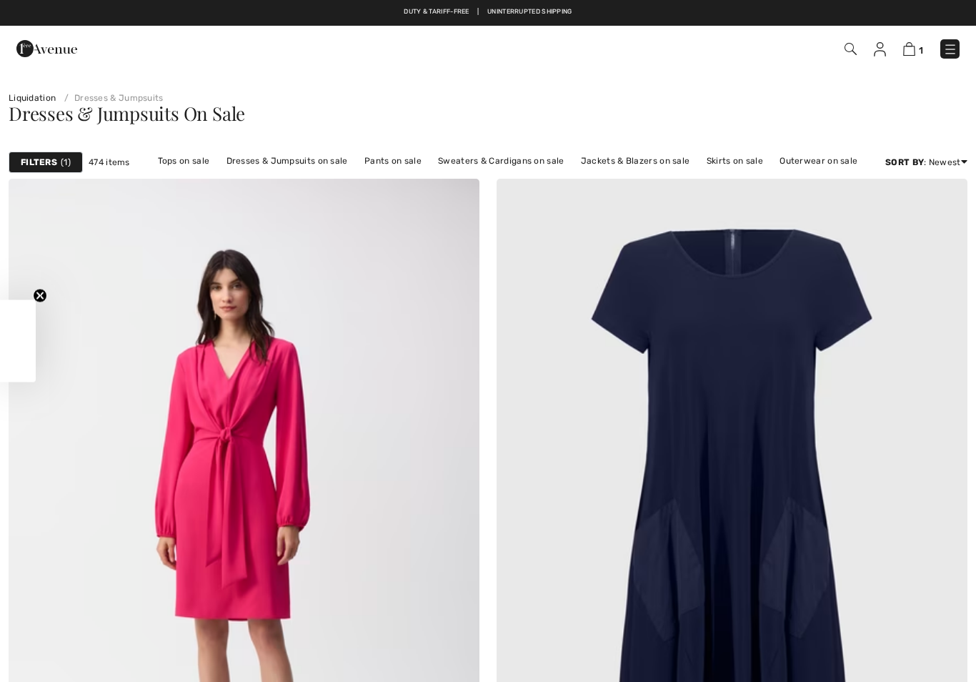
checkbox input "true"
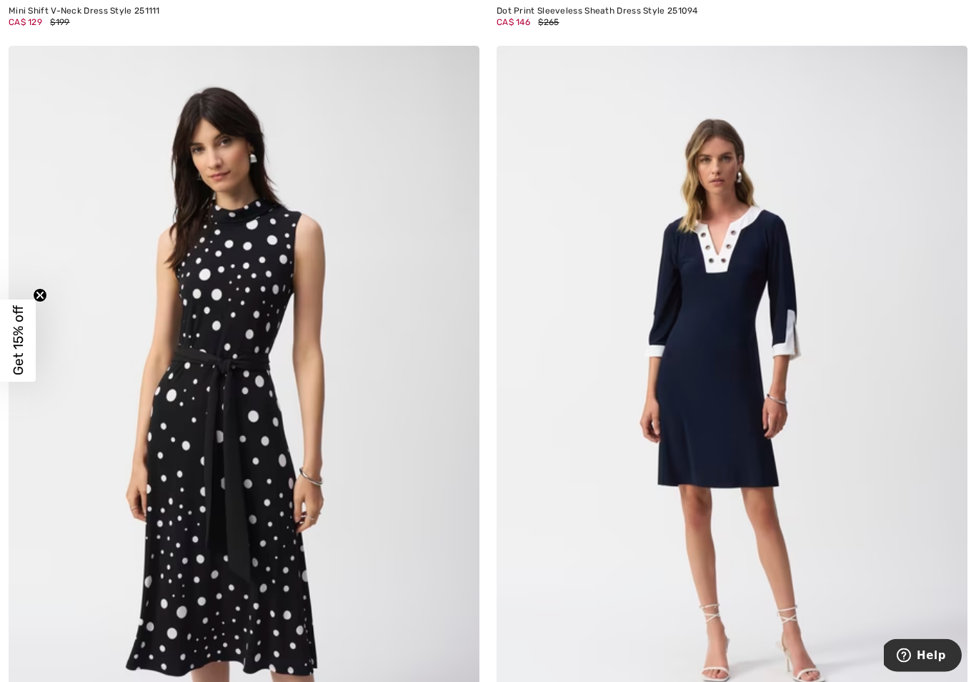
scroll to position [7932, 0]
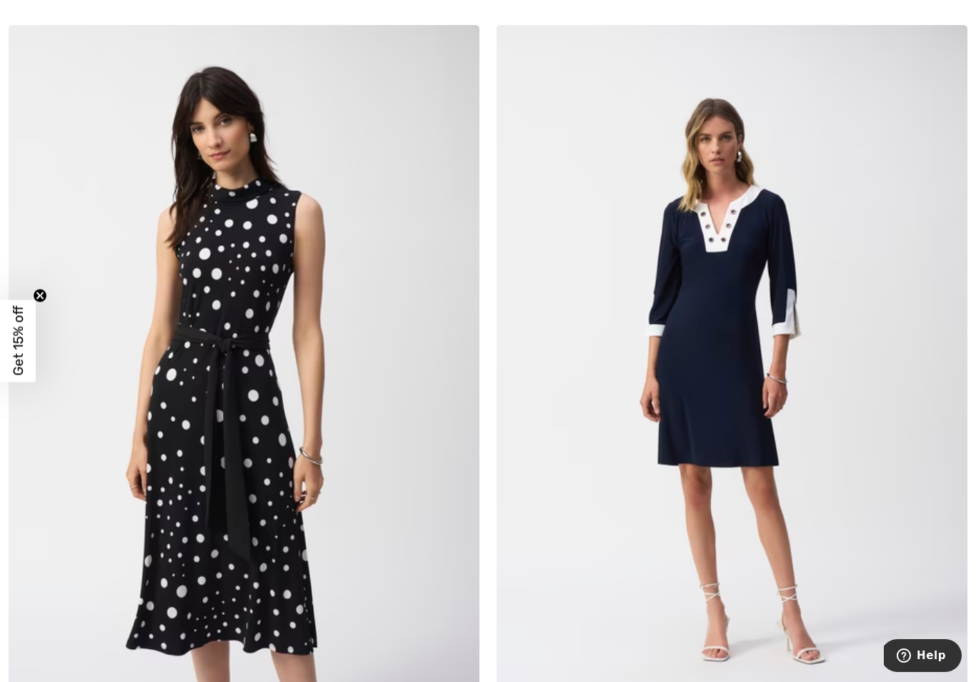
click at [740, 320] on img at bounding box center [732, 378] width 471 height 707
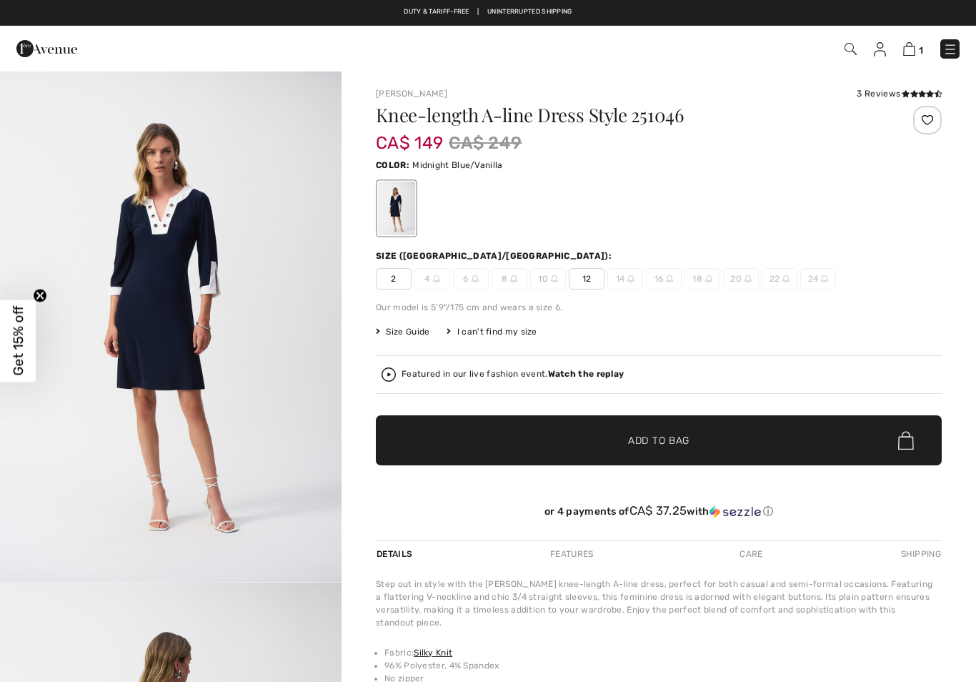
checkbox input "true"
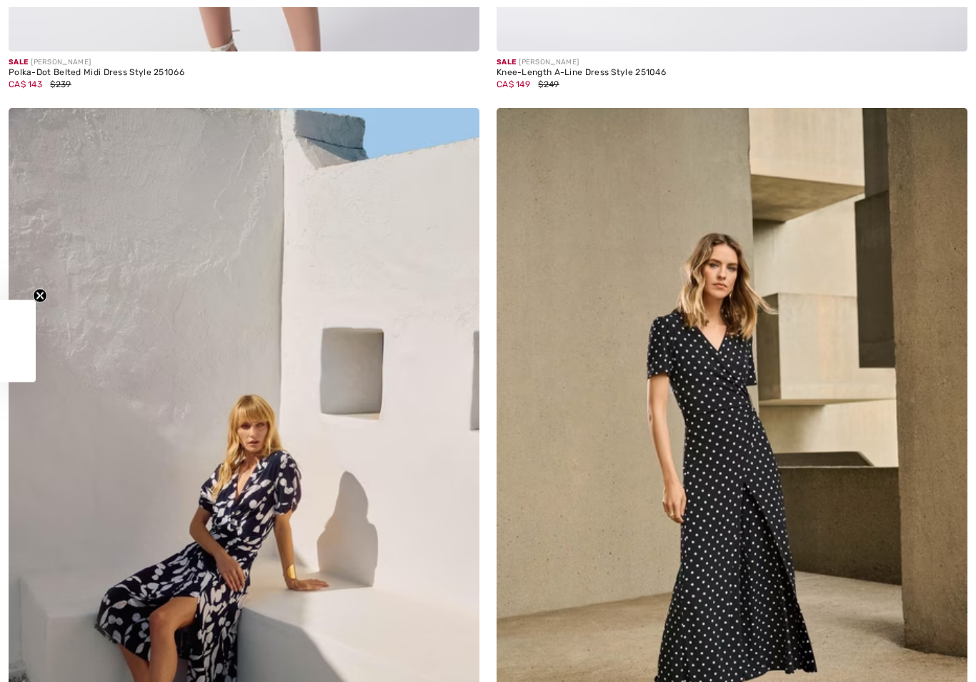
checkbox input "true"
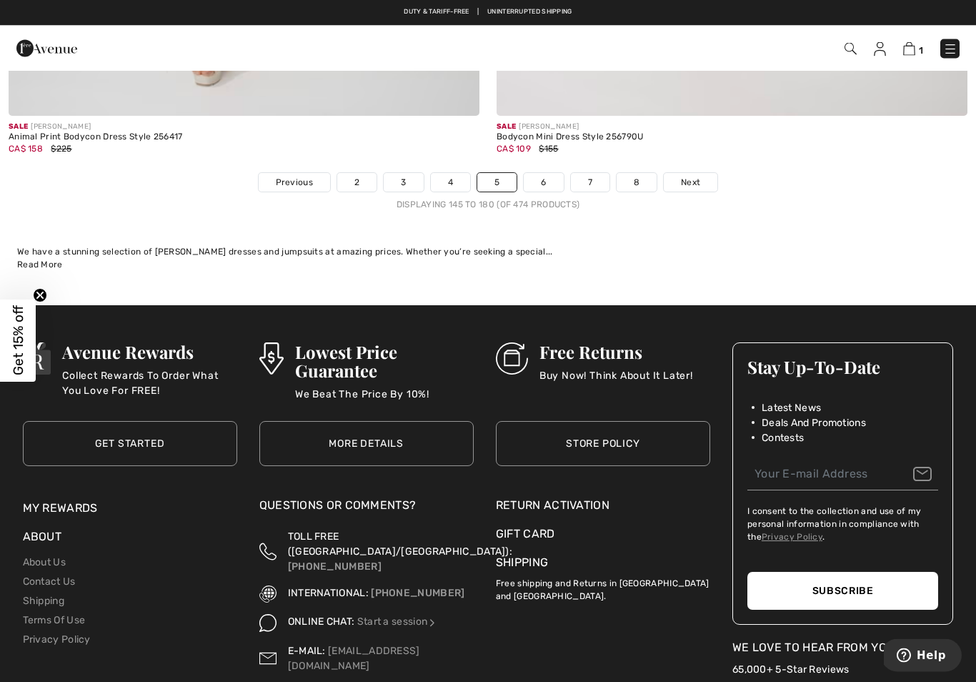
scroll to position [14071, 0]
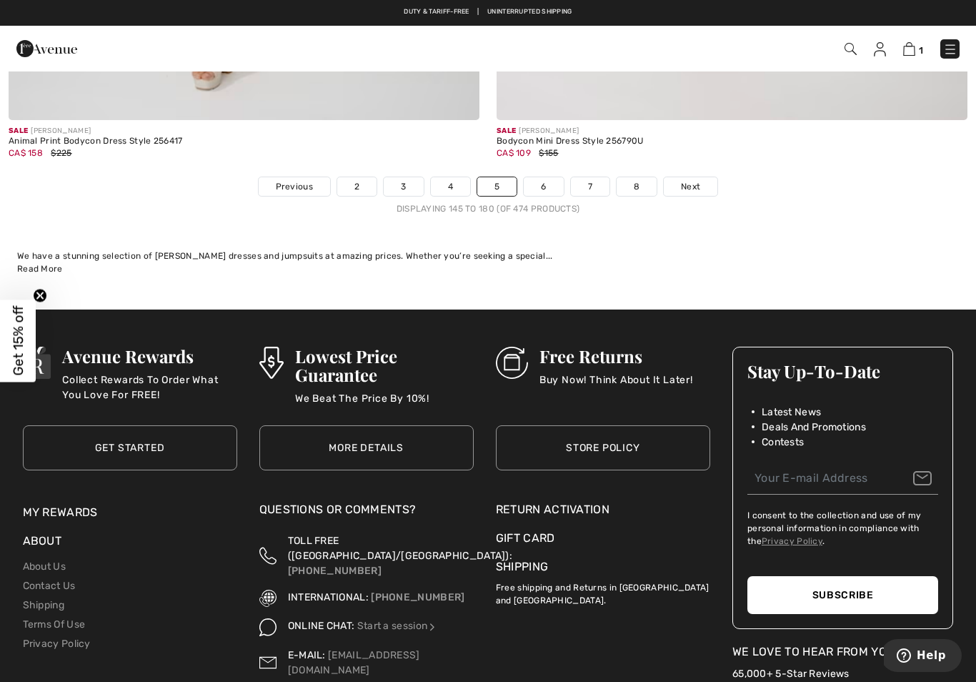
click at [552, 178] on link "6" at bounding box center [543, 186] width 39 height 19
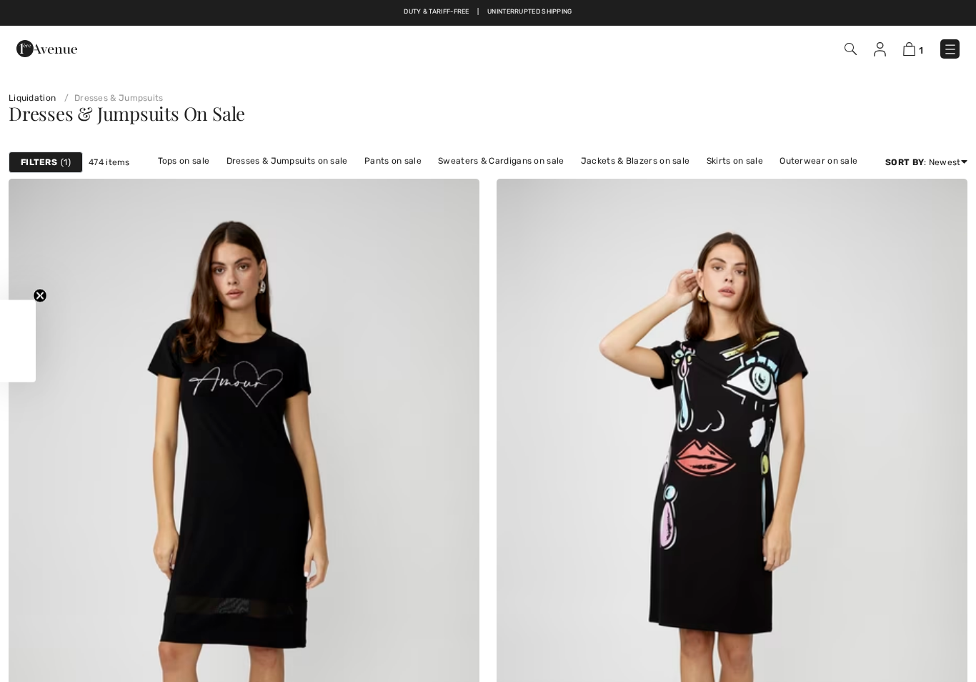
checkbox input "true"
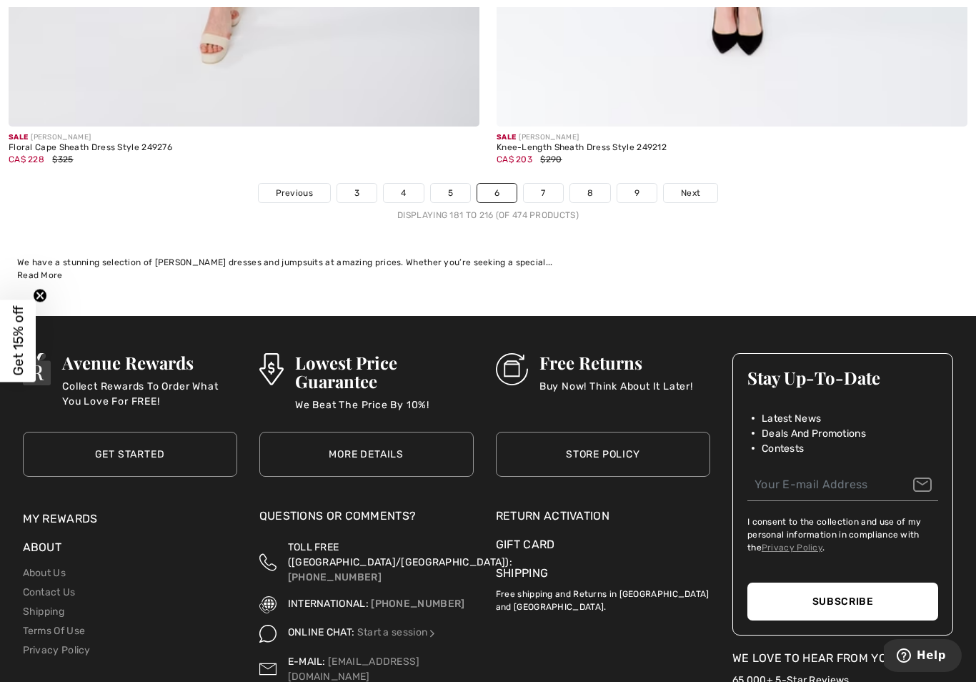
scroll to position [14059, 0]
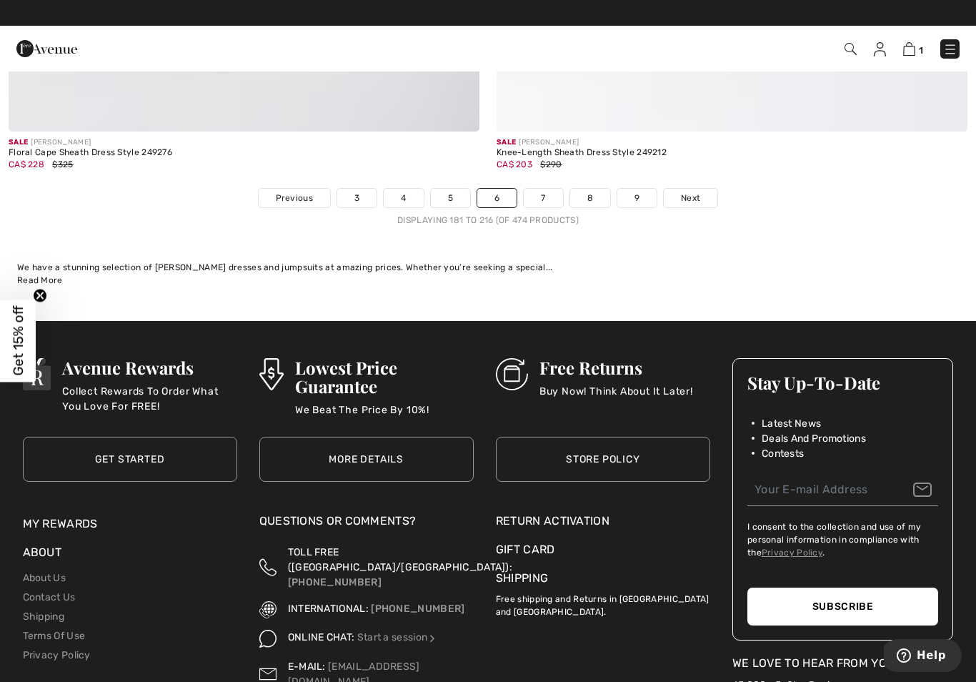
click at [543, 189] on link "7" at bounding box center [543, 198] width 39 height 19
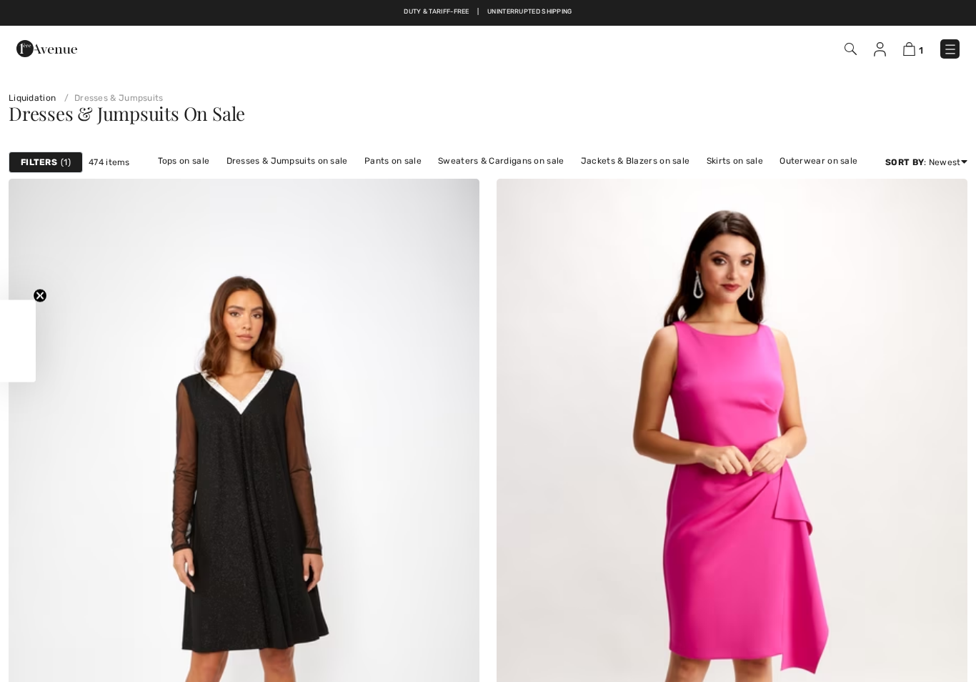
checkbox input "true"
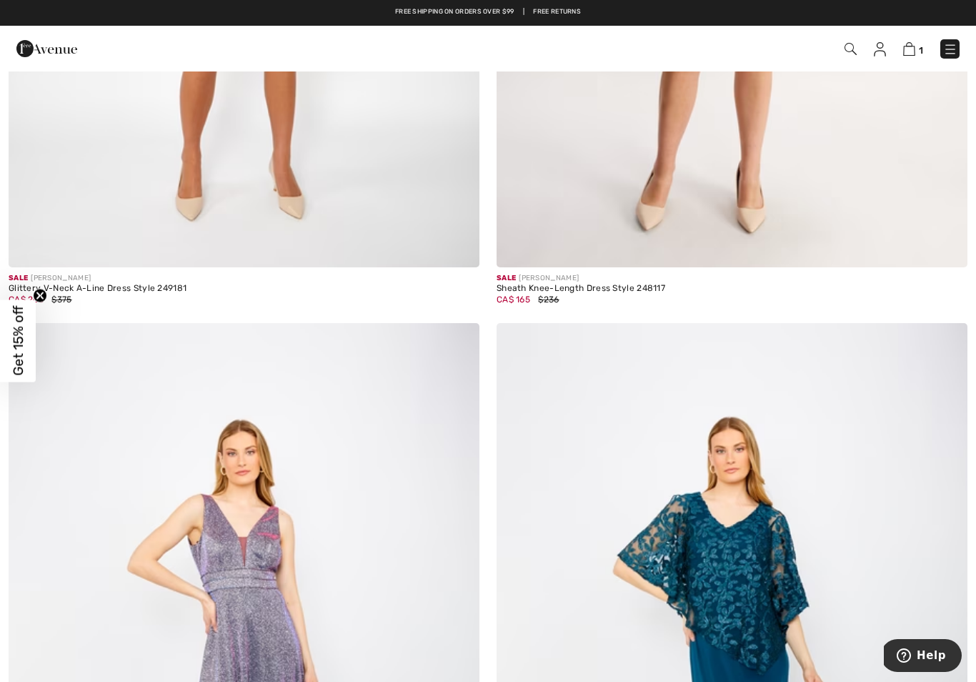
scroll to position [618, 0]
